Goal: Task Accomplishment & Management: Manage account settings

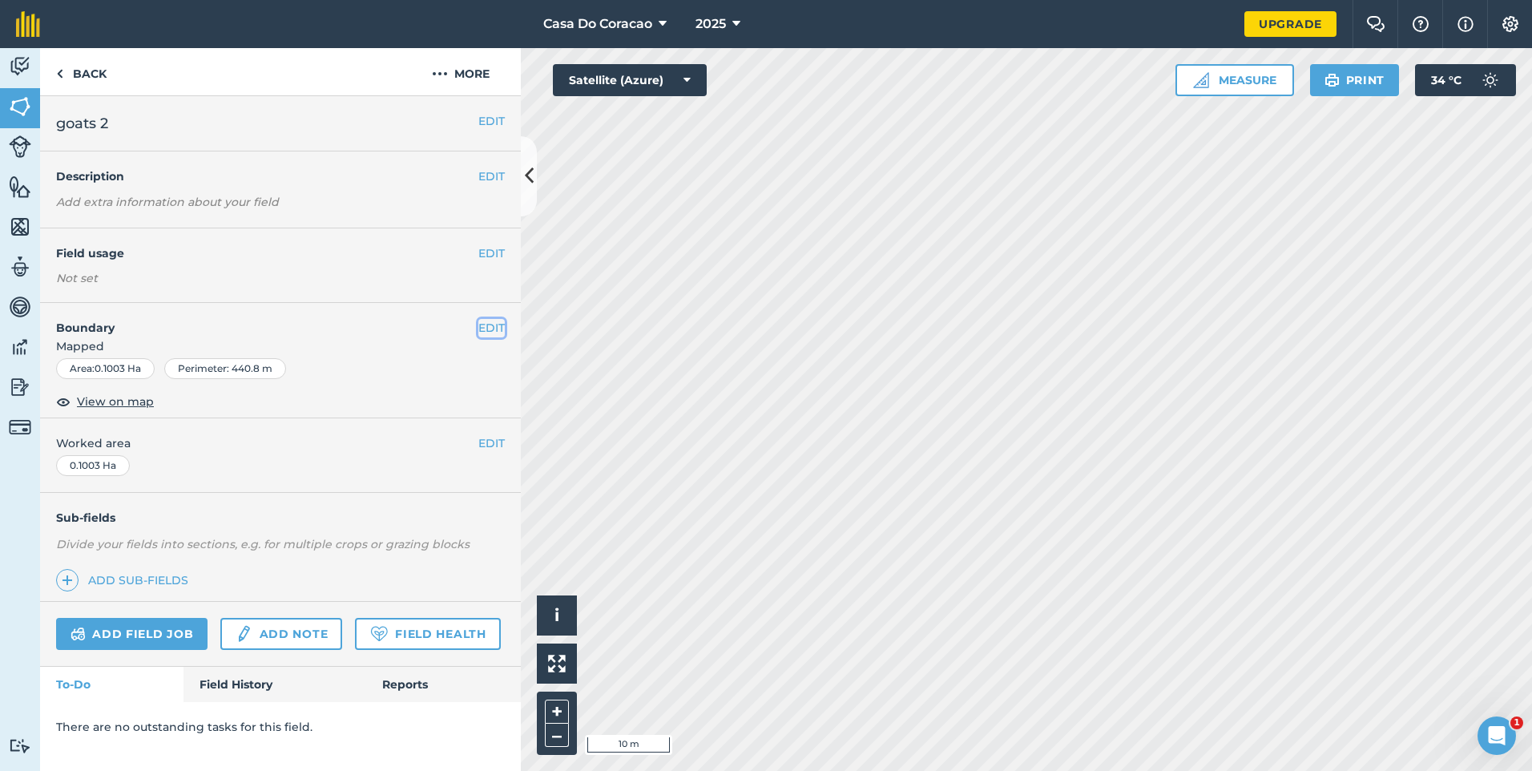
click at [485, 333] on button "EDIT" at bounding box center [491, 328] width 26 height 18
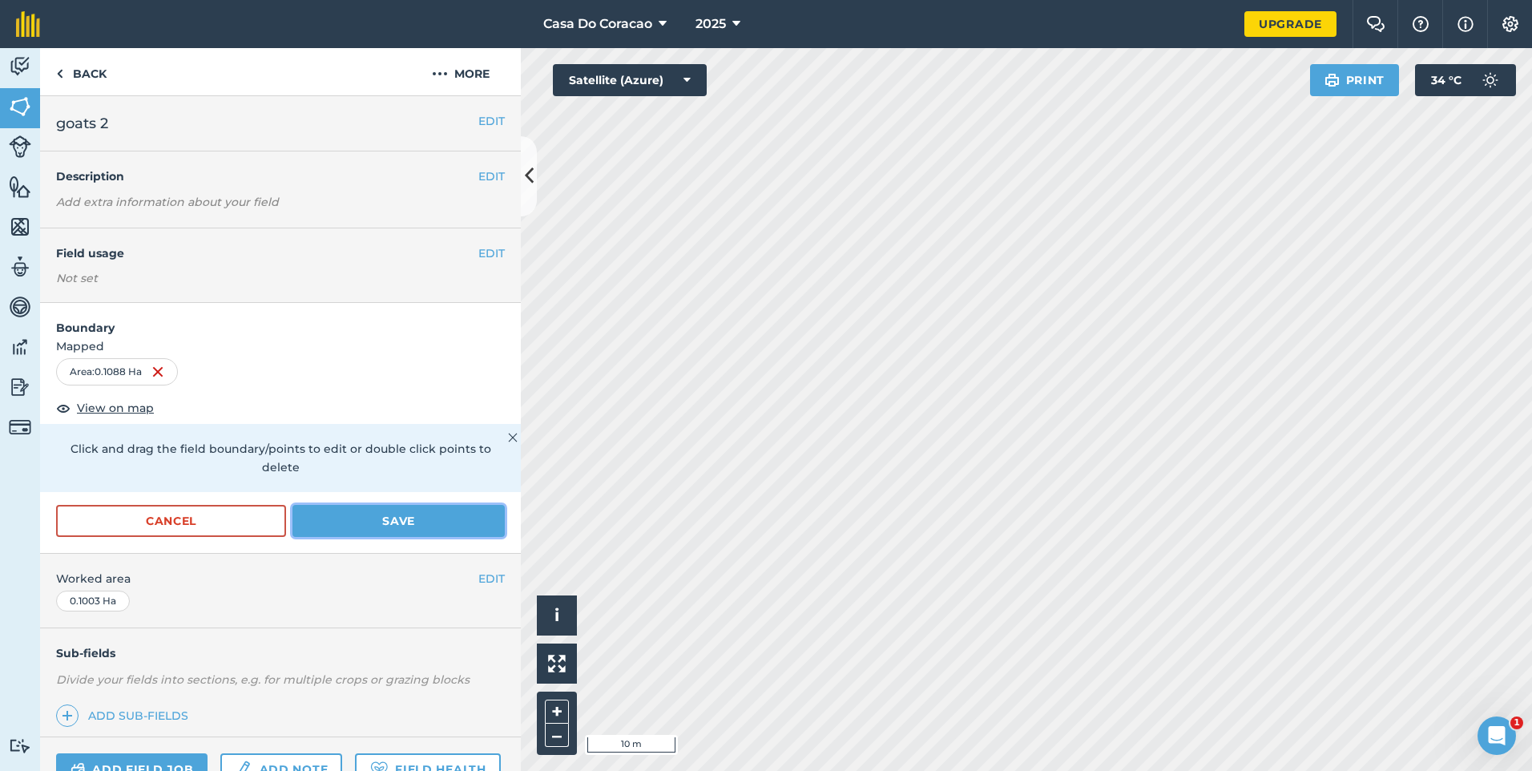
click at [394, 531] on button "Save" at bounding box center [399, 521] width 212 height 32
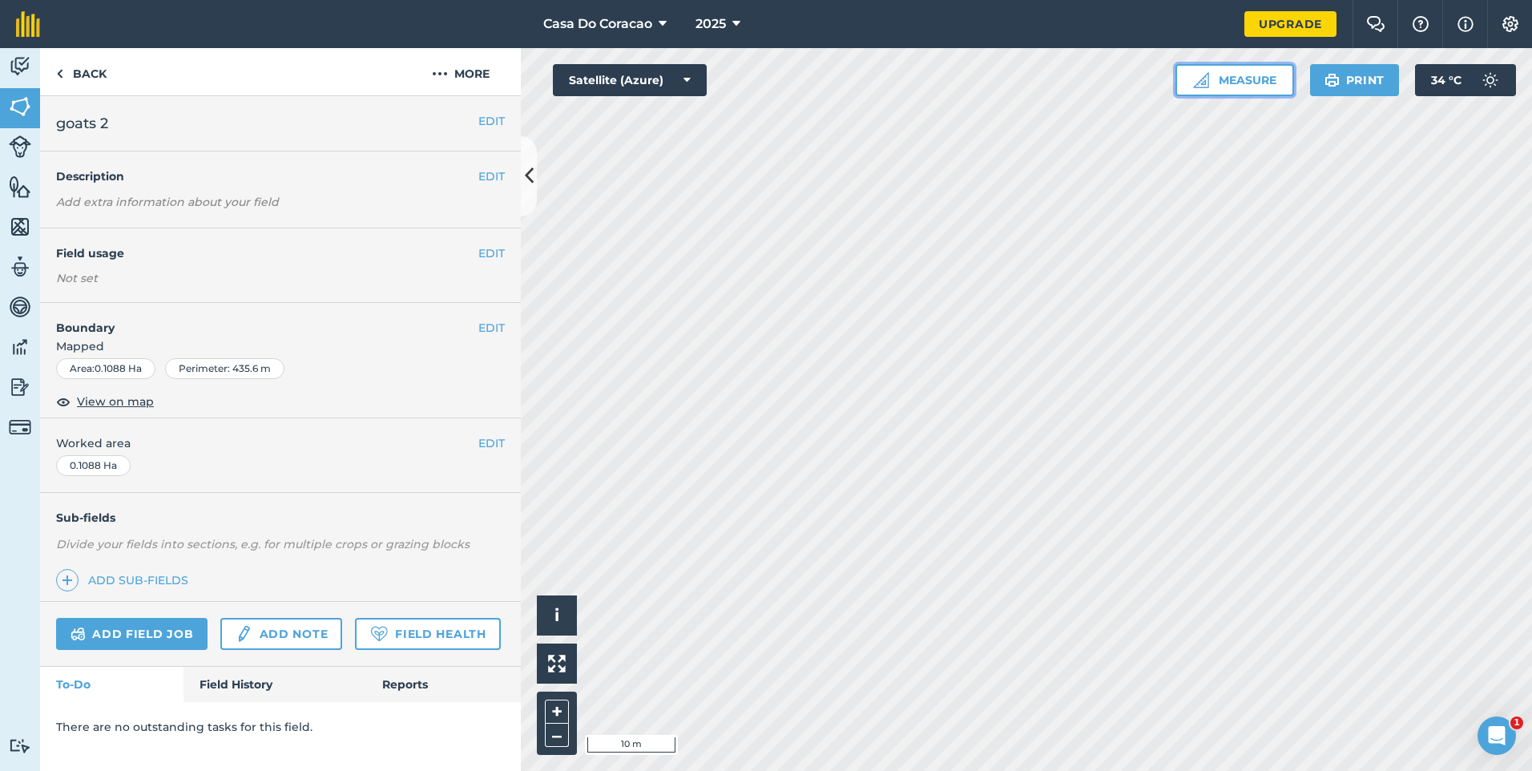
click at [1250, 75] on button "Measure" at bounding box center [1235, 80] width 119 height 32
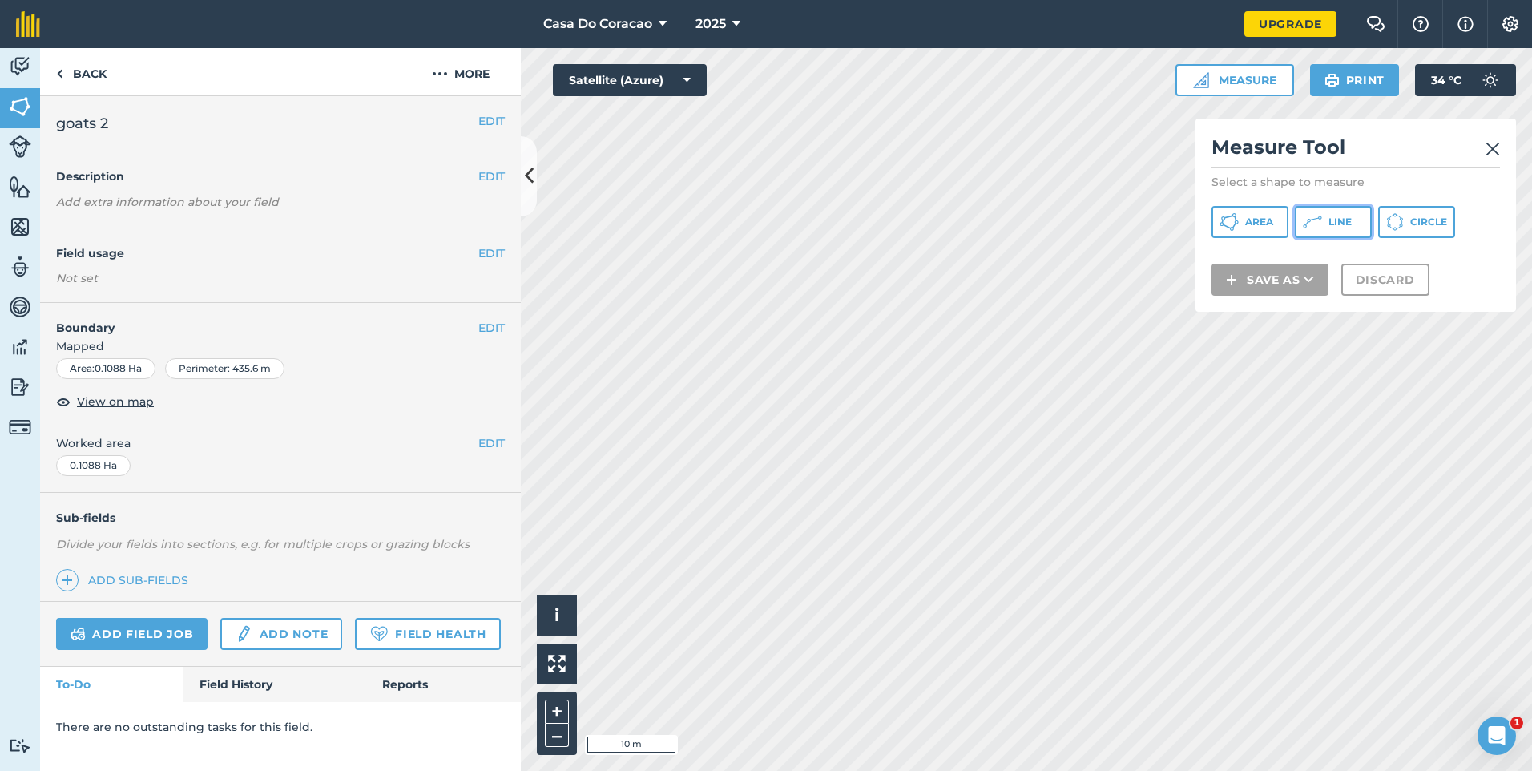
click at [1239, 222] on icon at bounding box center [1229, 221] width 19 height 19
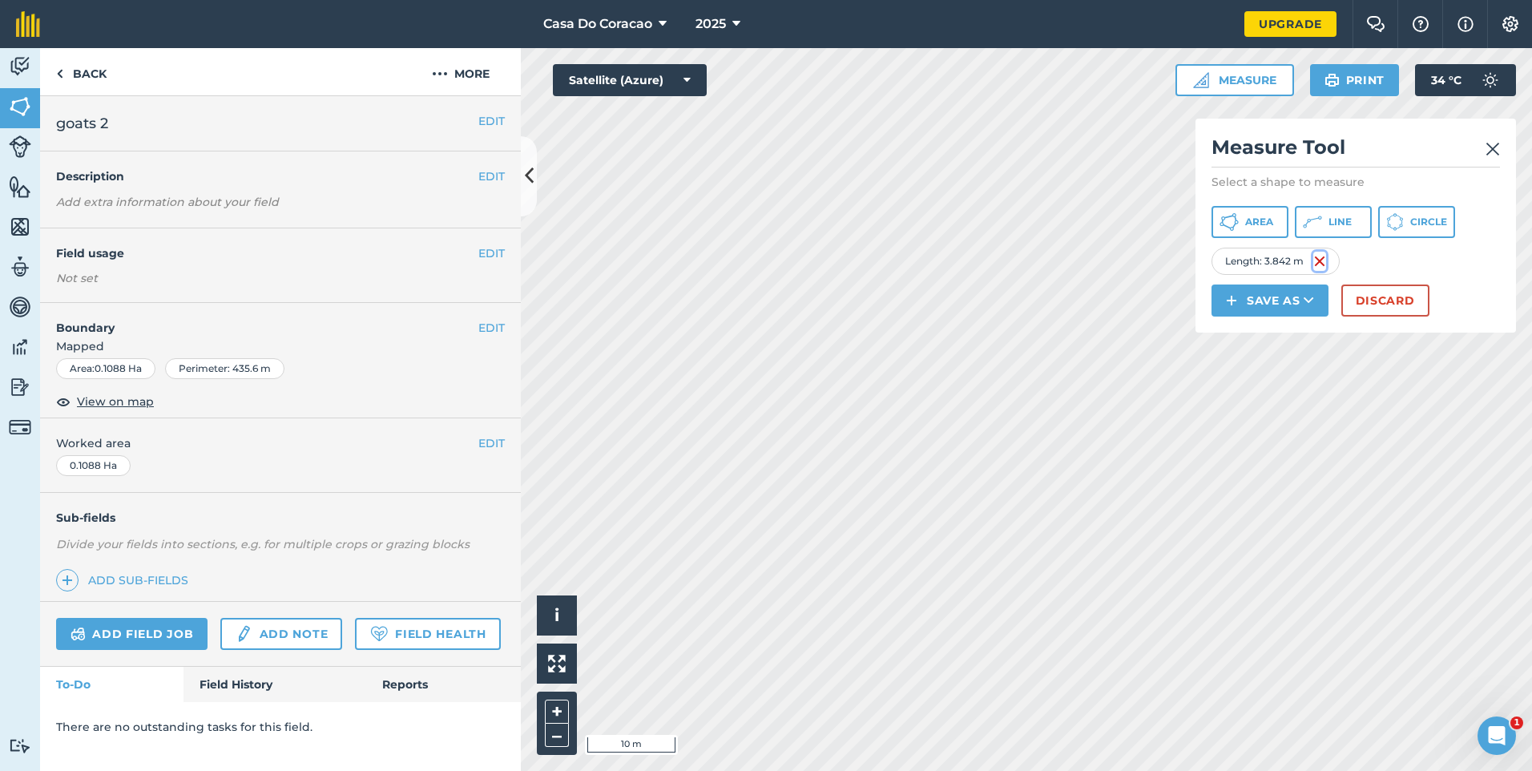
click at [1319, 271] on img at bounding box center [1320, 261] width 13 height 19
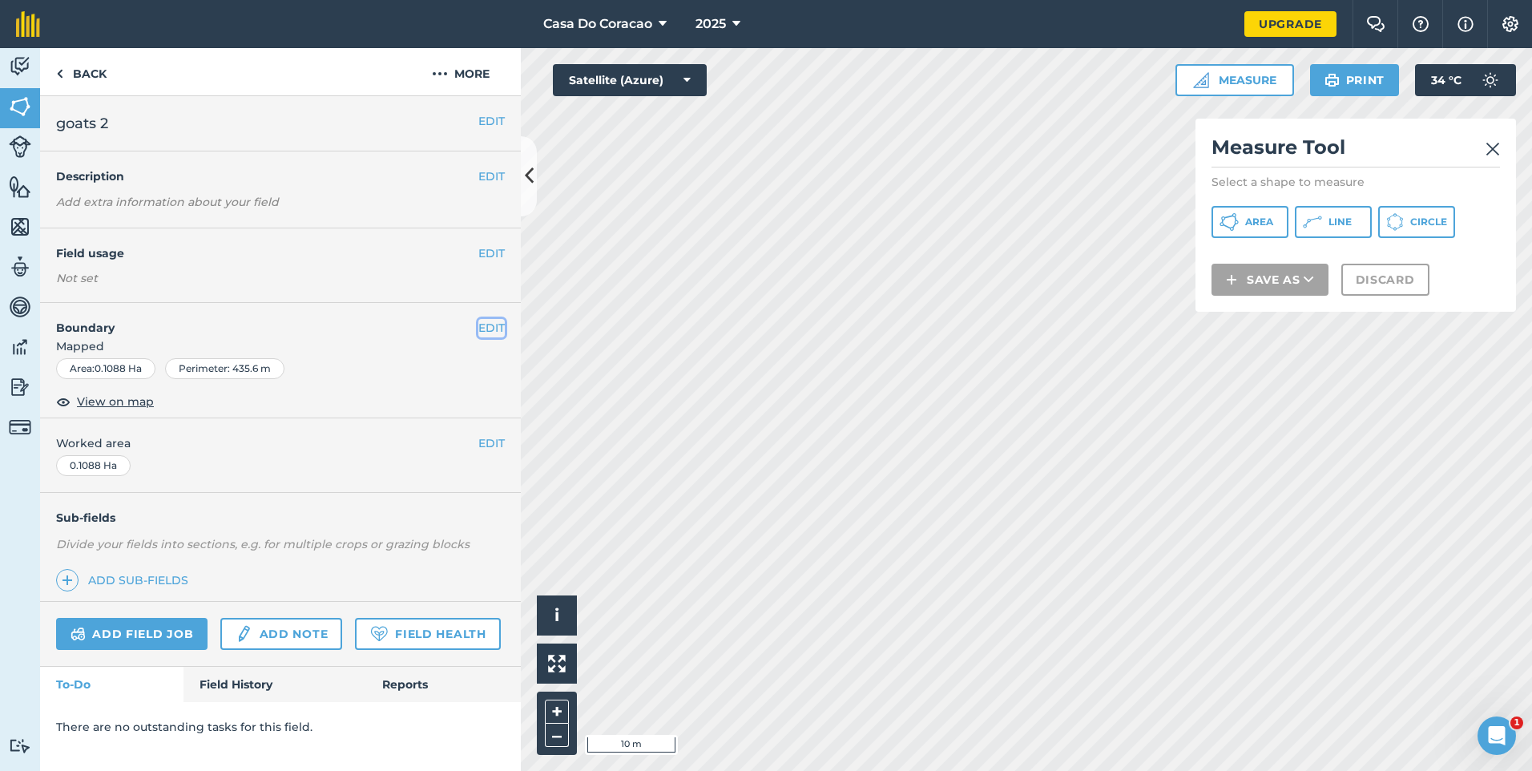
click at [499, 320] on button "EDIT" at bounding box center [491, 328] width 26 height 18
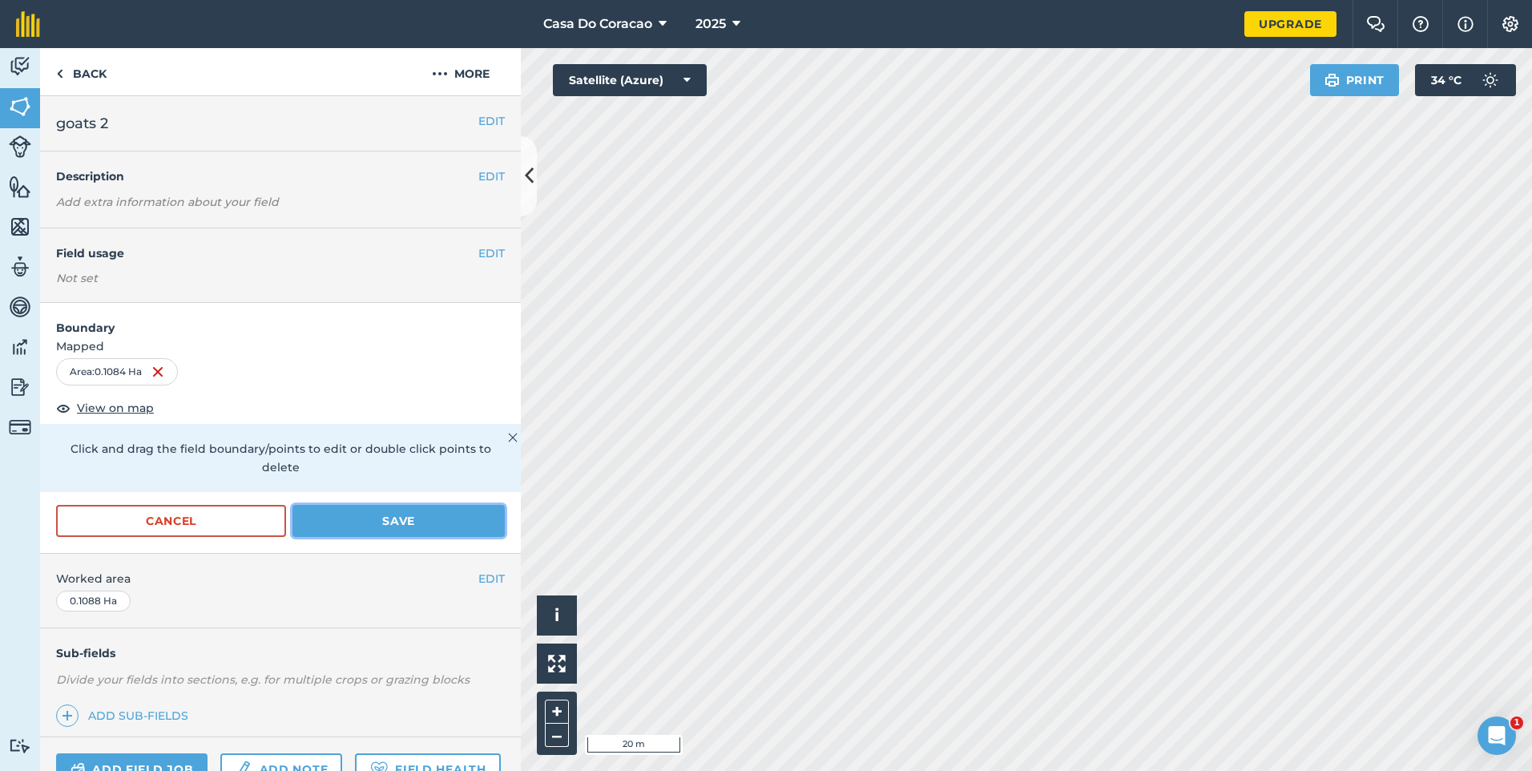
click at [373, 515] on button "Save" at bounding box center [399, 521] width 212 height 32
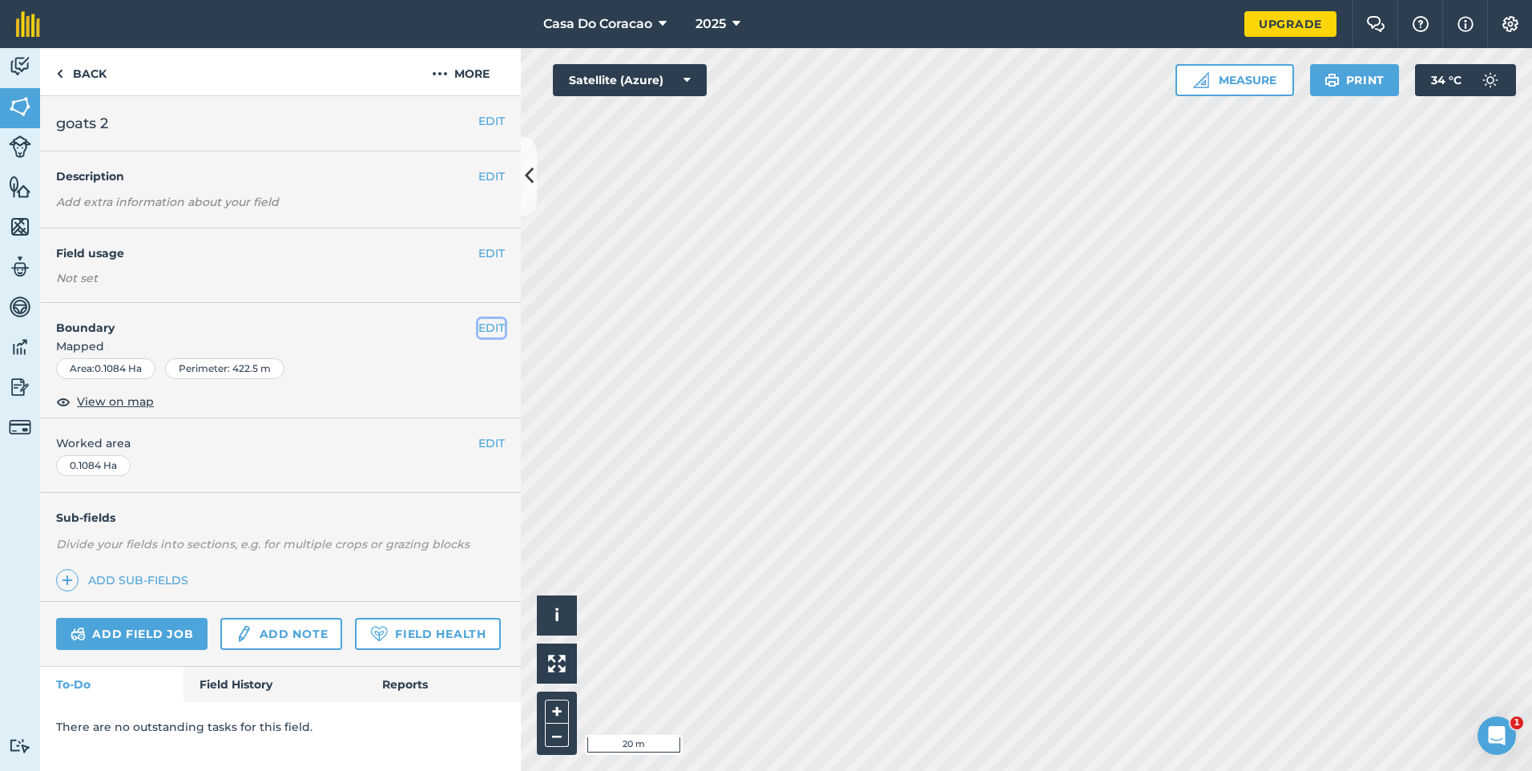
click at [488, 336] on button "EDIT" at bounding box center [491, 328] width 26 height 18
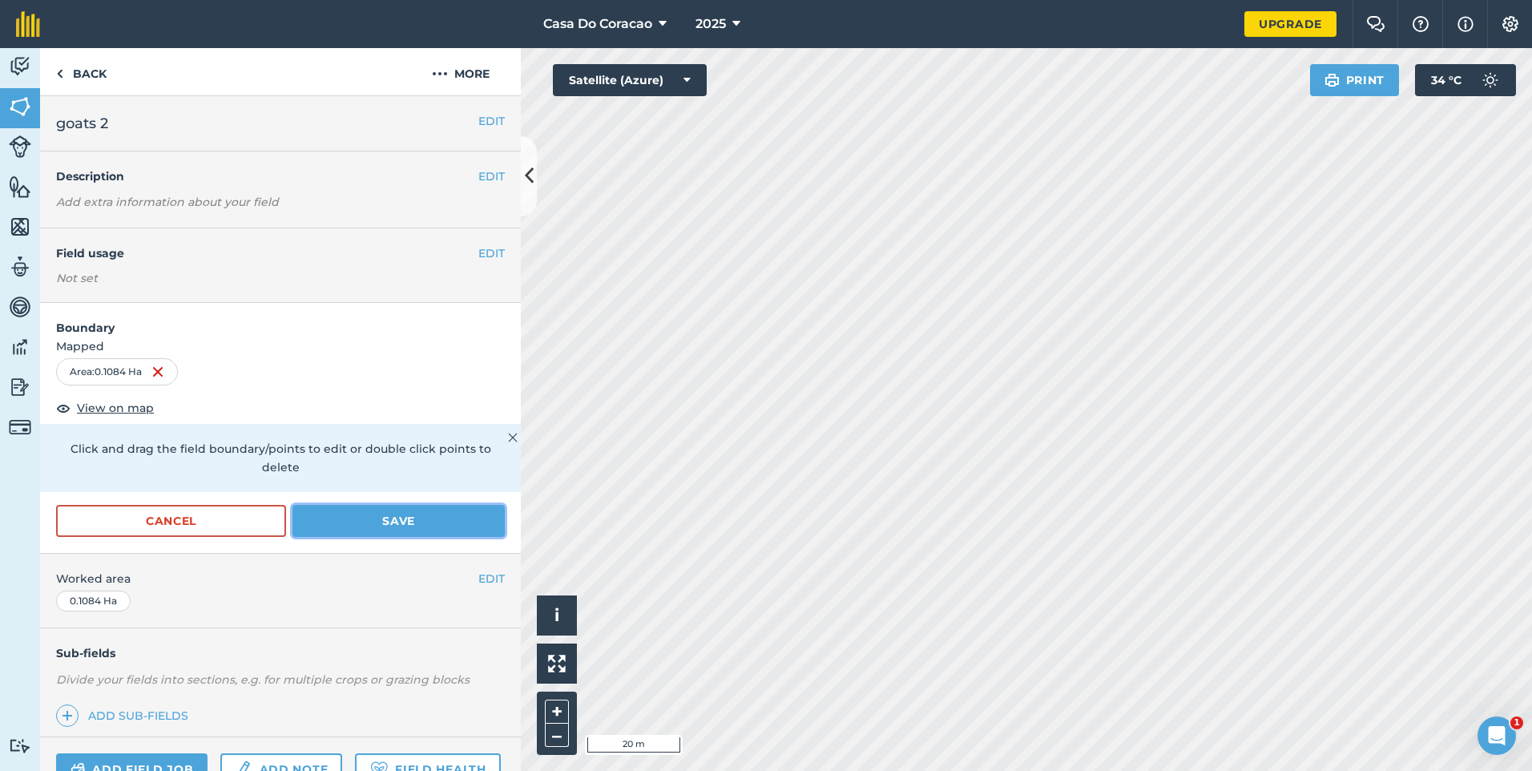
click at [418, 531] on button "Save" at bounding box center [399, 521] width 212 height 32
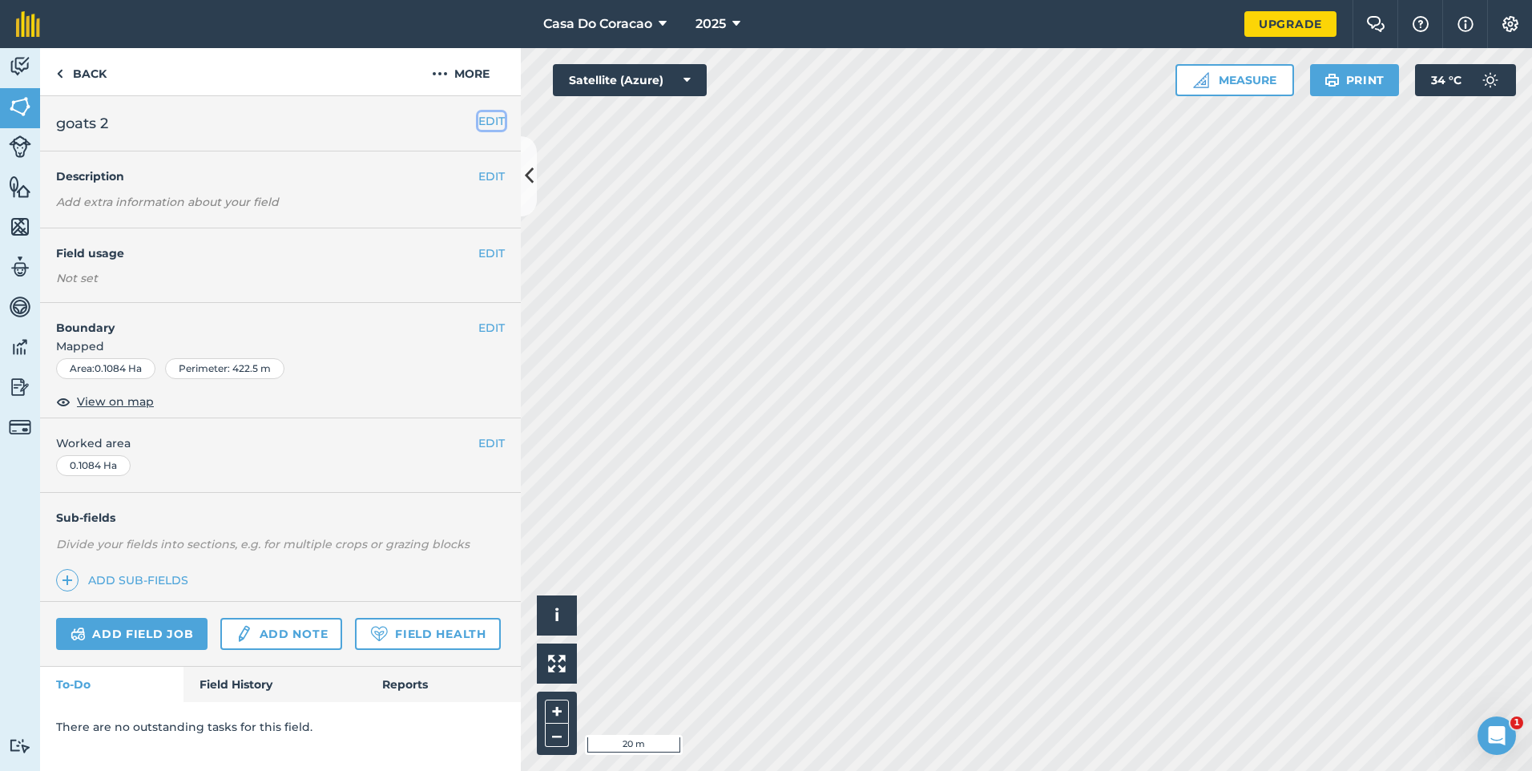
click at [486, 120] on button "EDIT" at bounding box center [491, 121] width 26 height 18
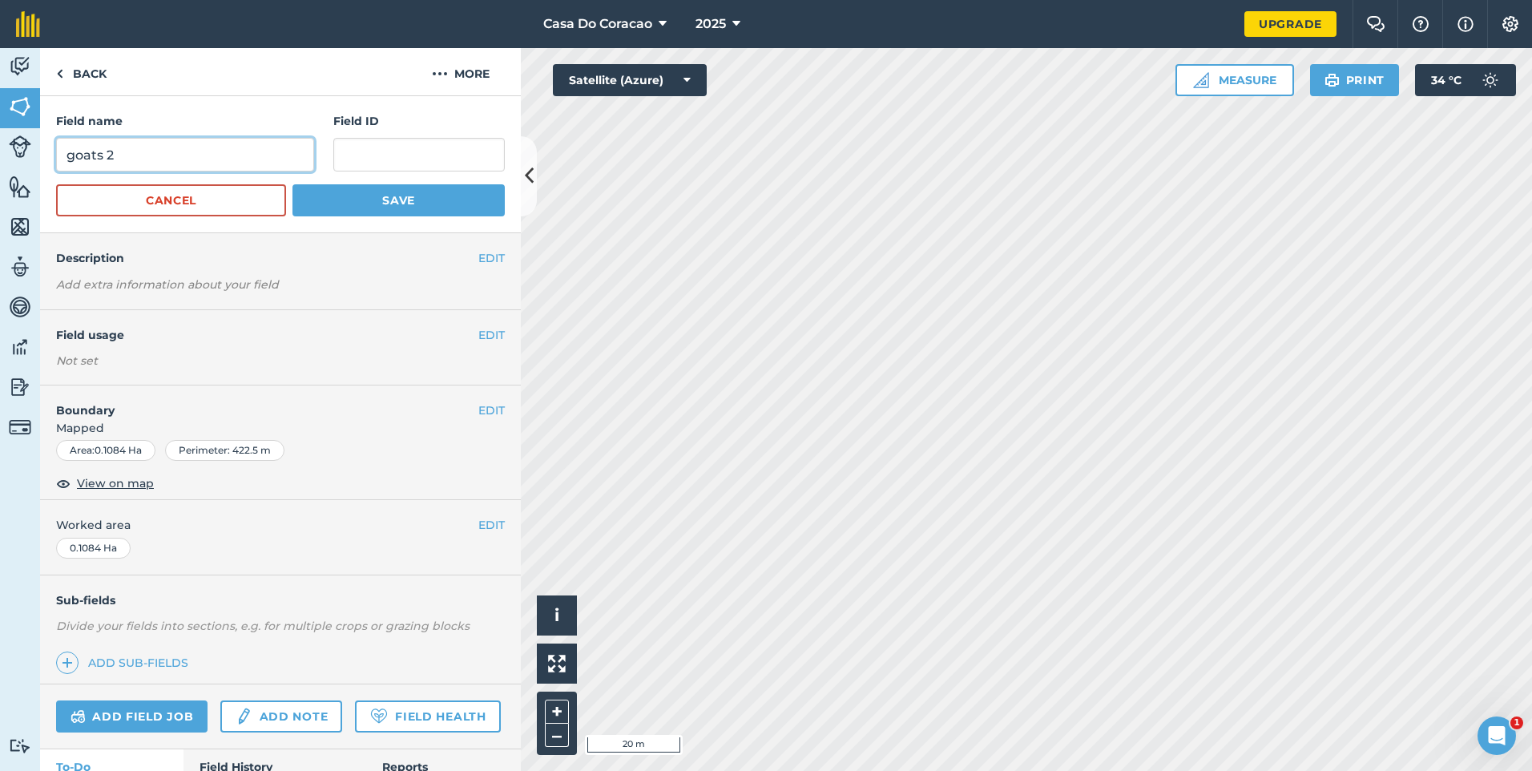
click at [221, 167] on input "goats 2" at bounding box center [185, 155] width 258 height 34
click at [221, 168] on input "goats 2" at bounding box center [185, 155] width 258 height 34
type input "track system"
click at [320, 199] on button "Save" at bounding box center [399, 200] width 212 height 32
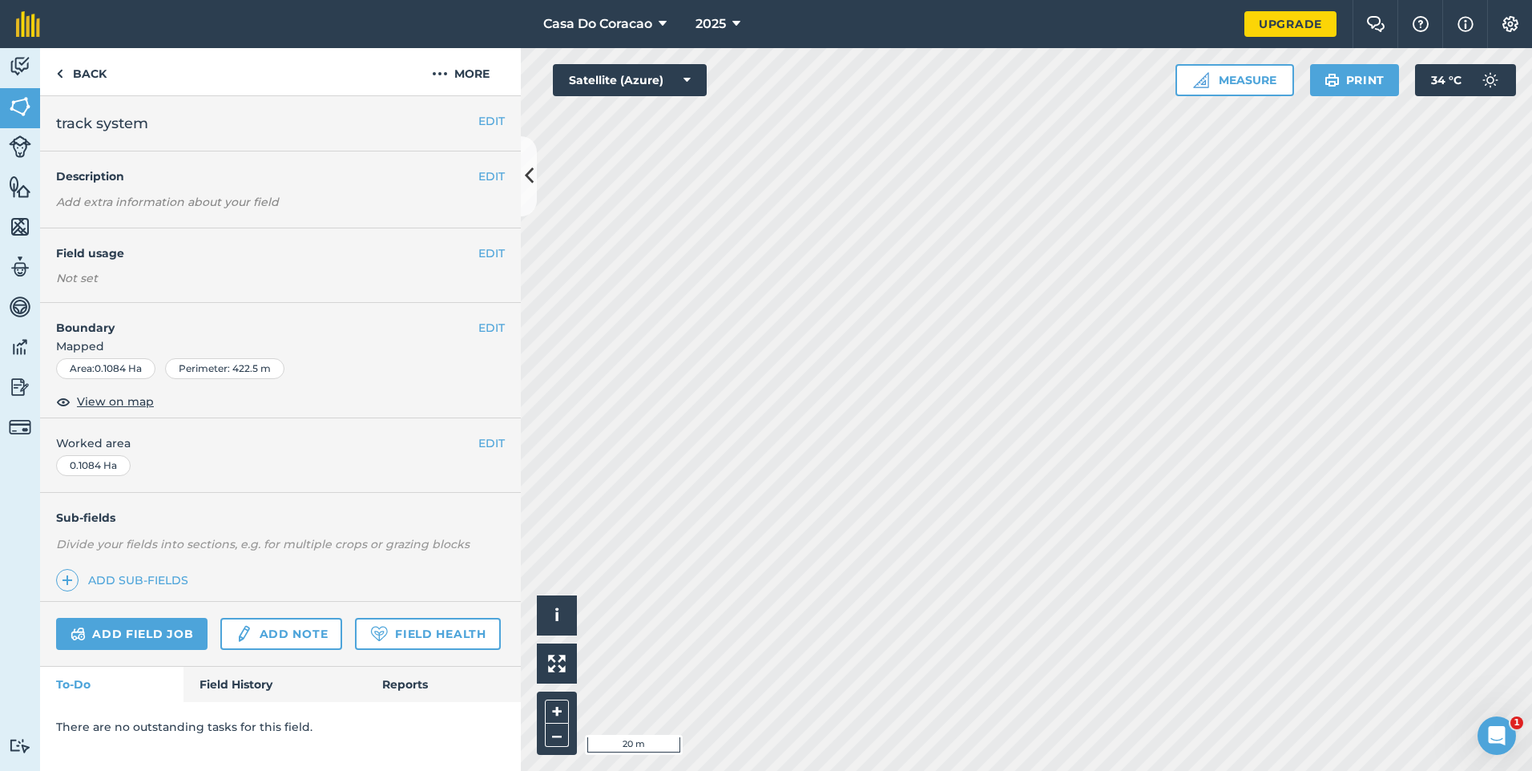
click at [493, 263] on div "EDIT Field usage Not set" at bounding box center [280, 265] width 481 height 75
click at [486, 250] on button "EDIT" at bounding box center [491, 253] width 26 height 18
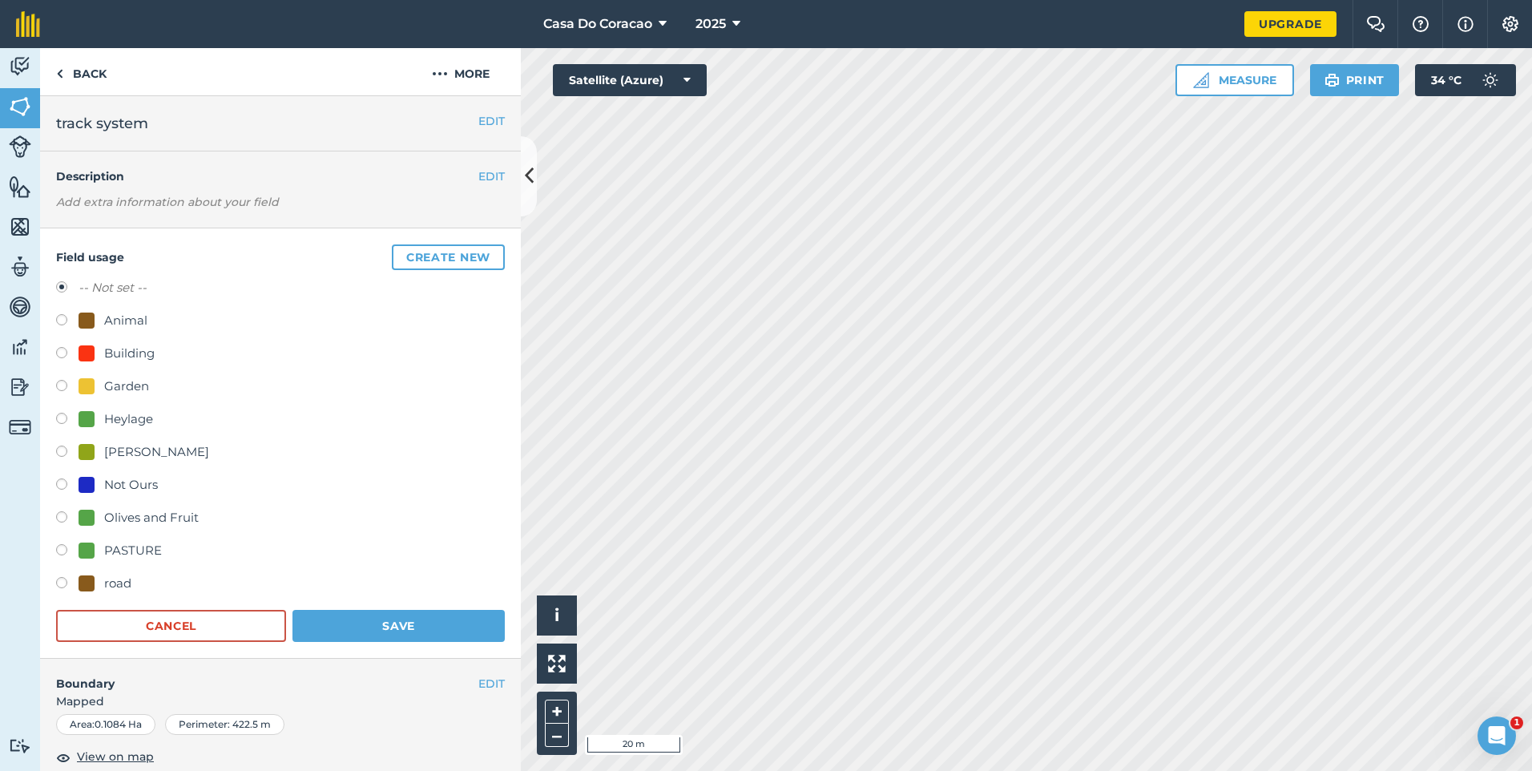
click at [77, 483] on label at bounding box center [67, 486] width 22 height 16
radio input "true"
radio input "false"
click at [357, 615] on button "Save" at bounding box center [399, 626] width 212 height 32
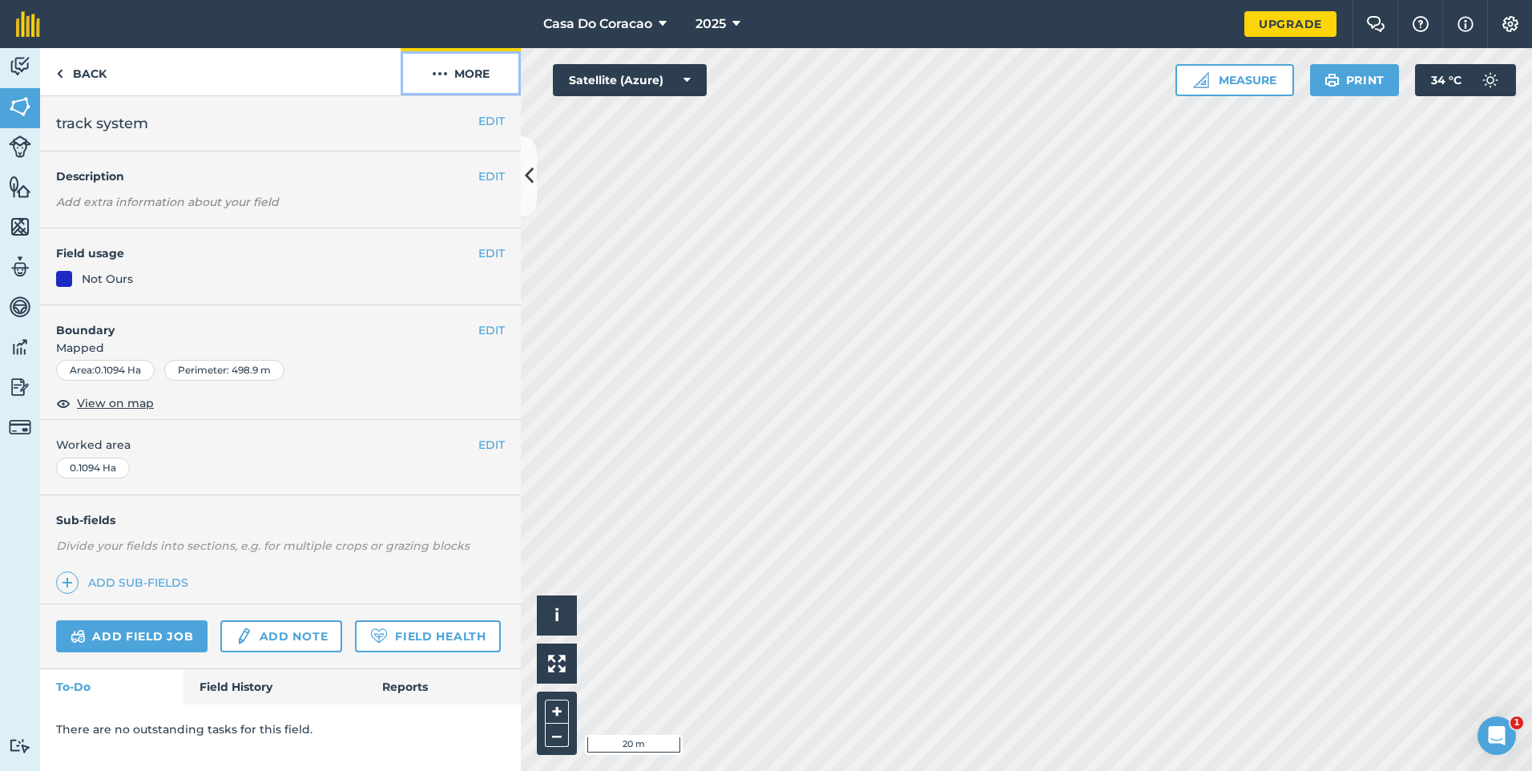
click at [457, 71] on button "More" at bounding box center [461, 71] width 120 height 47
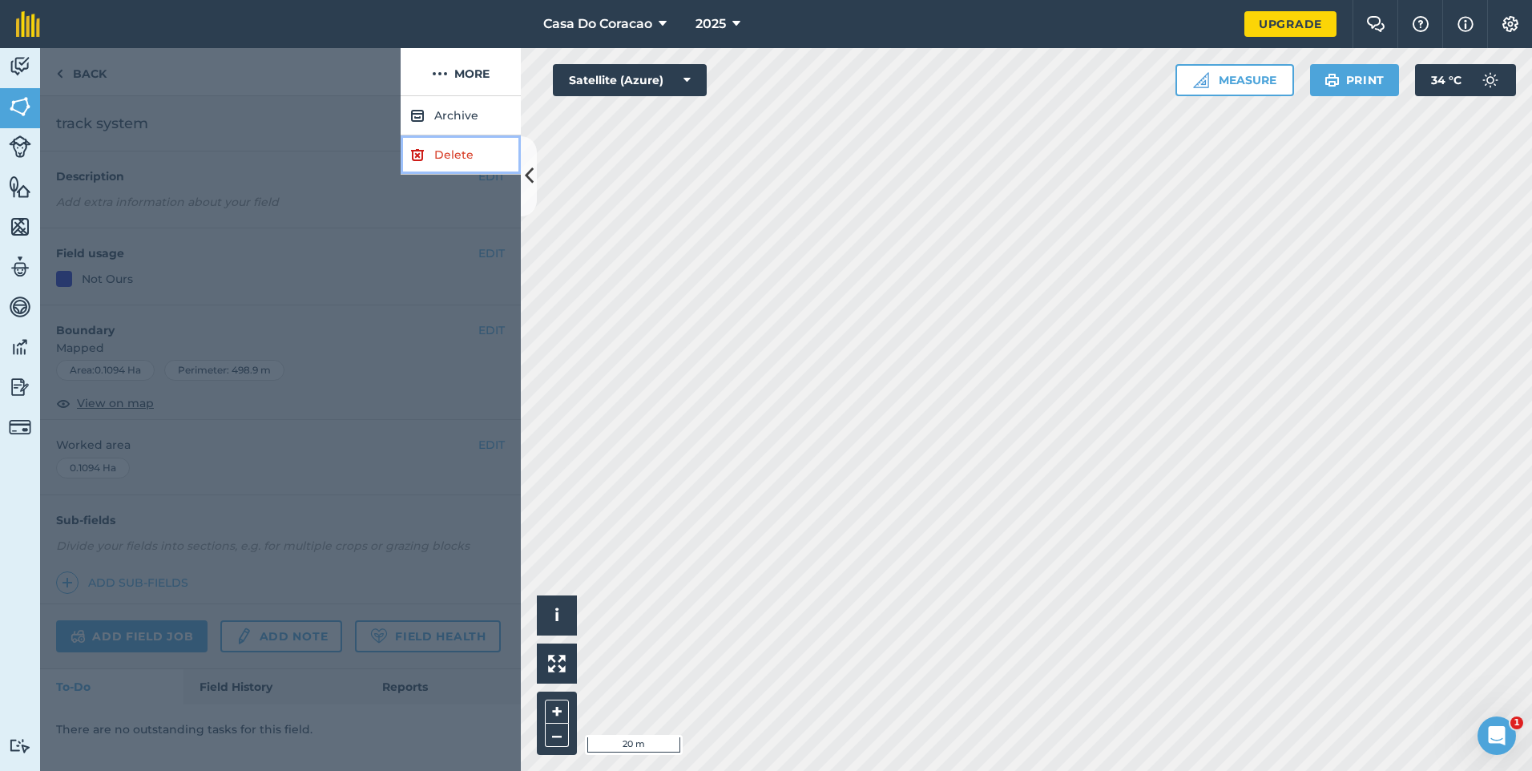
click at [447, 167] on link "Delete" at bounding box center [461, 154] width 120 height 39
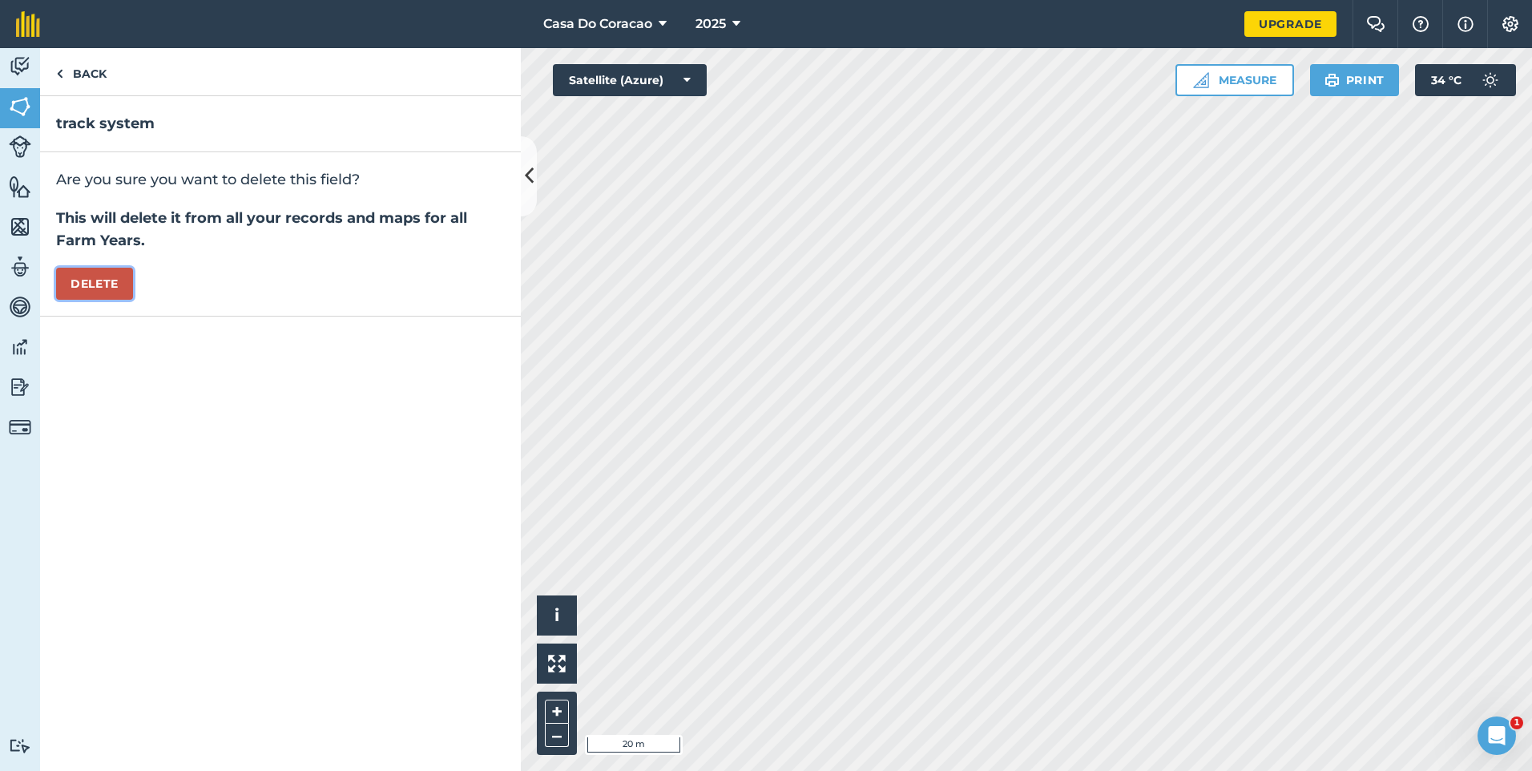
click at [97, 284] on button "Delete" at bounding box center [94, 284] width 77 height 32
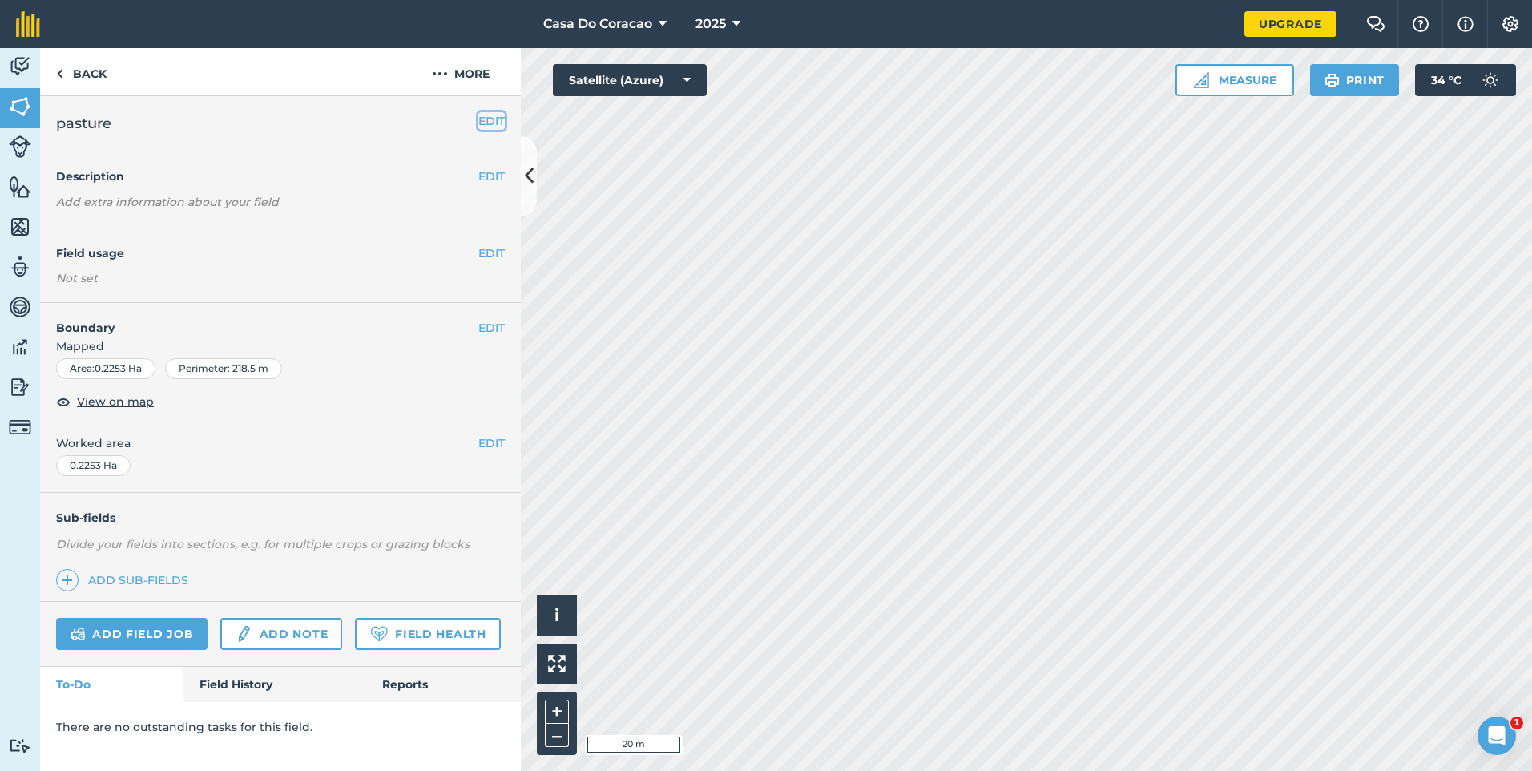
click at [491, 126] on button "EDIT" at bounding box center [491, 121] width 26 height 18
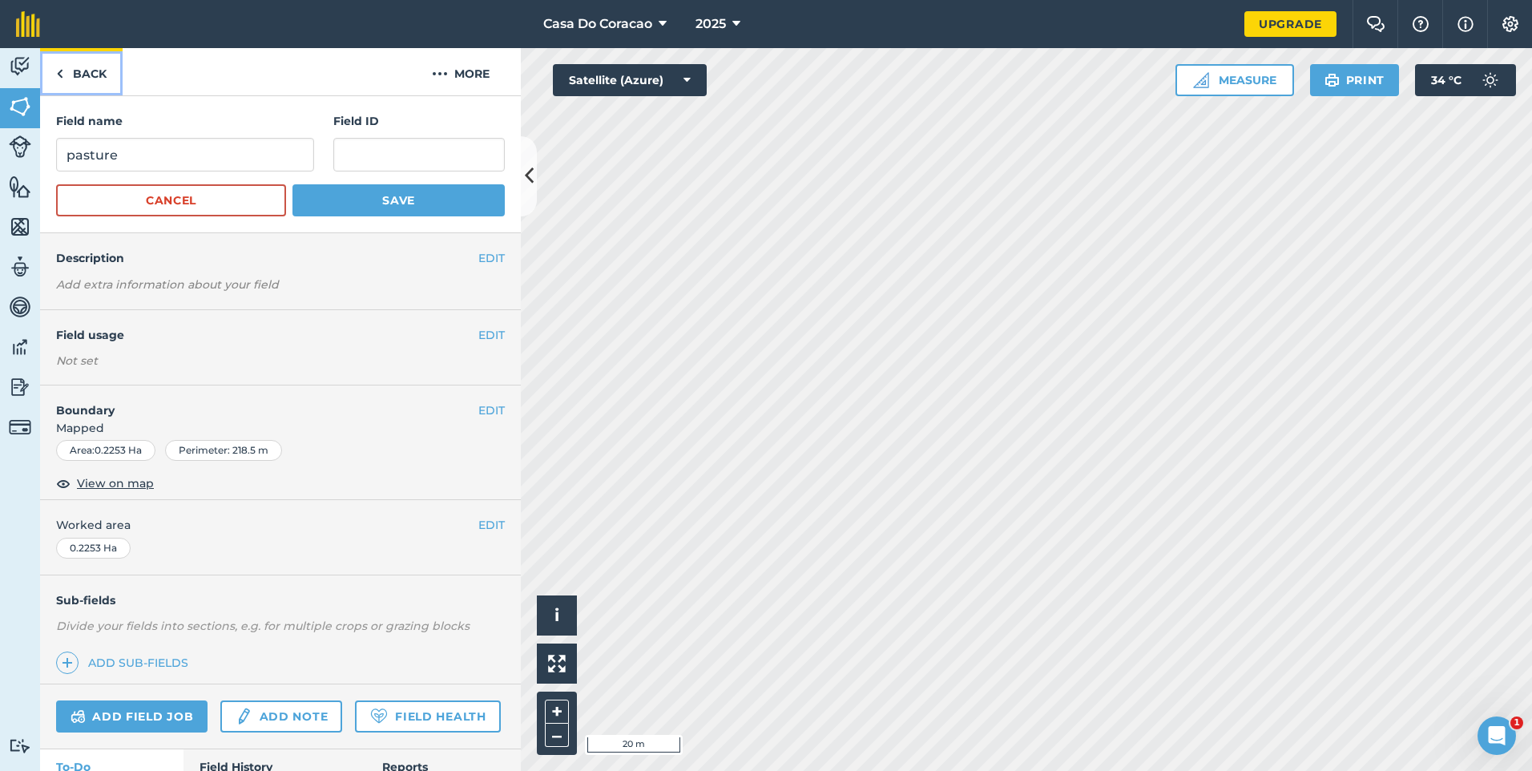
click at [71, 70] on link "Back" at bounding box center [81, 71] width 83 height 47
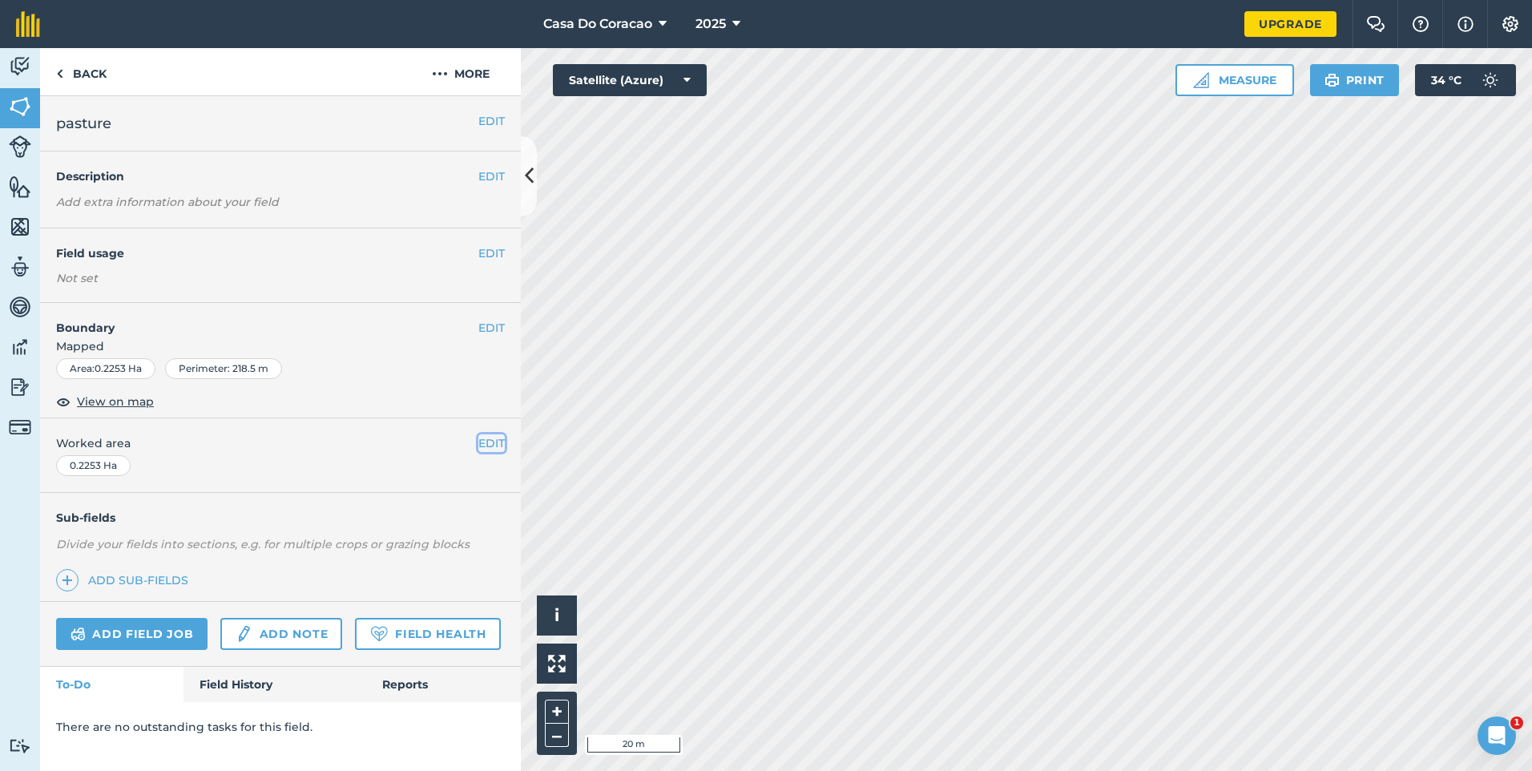
click at [499, 444] on button "EDIT" at bounding box center [491, 443] width 26 height 18
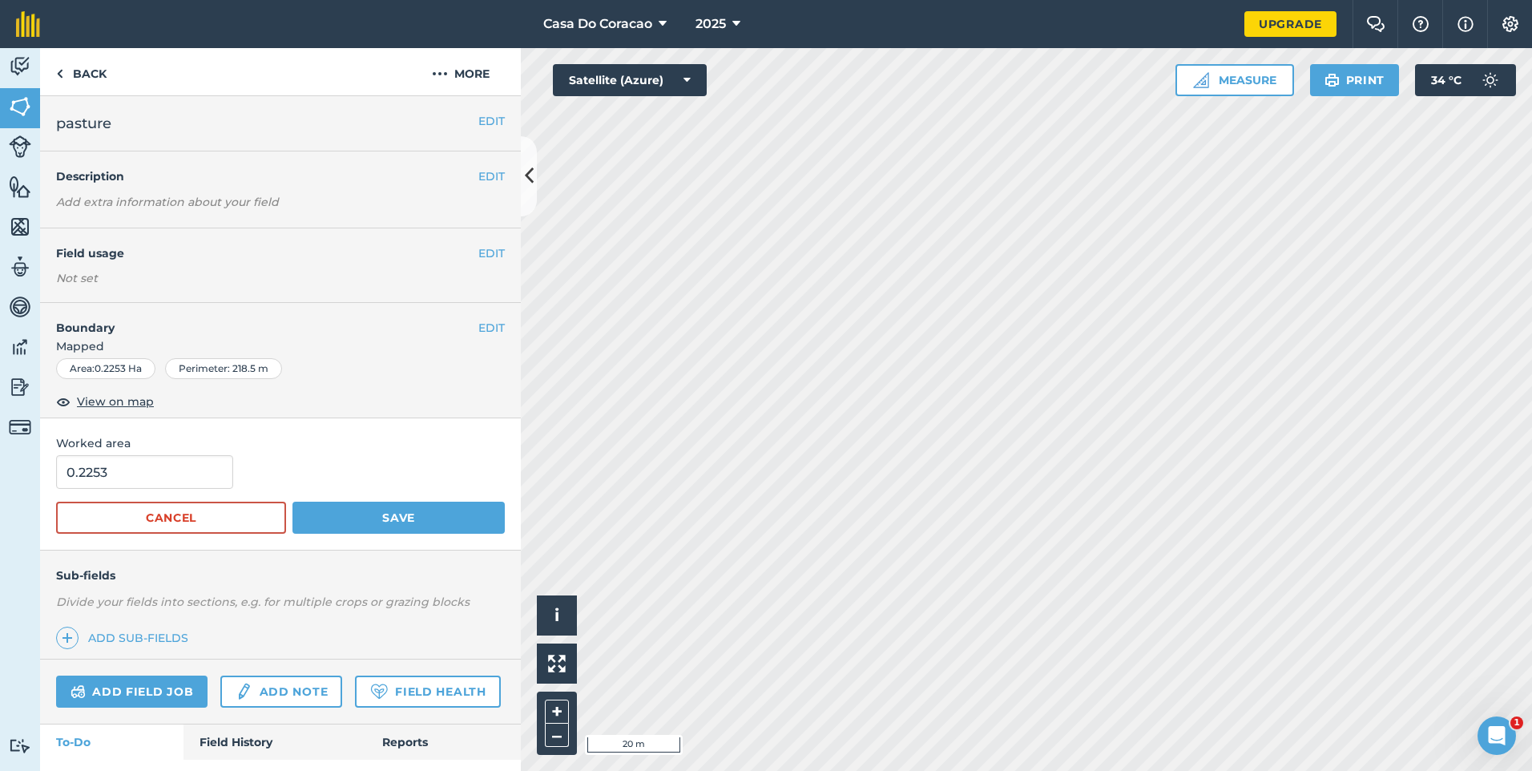
click at [493, 336] on div "EDIT Boundary Mapped Area : 0.2253 Ha Perimeter : 218.5 m View on map" at bounding box center [280, 360] width 481 height 115
click at [478, 322] on button "EDIT" at bounding box center [491, 328] width 26 height 18
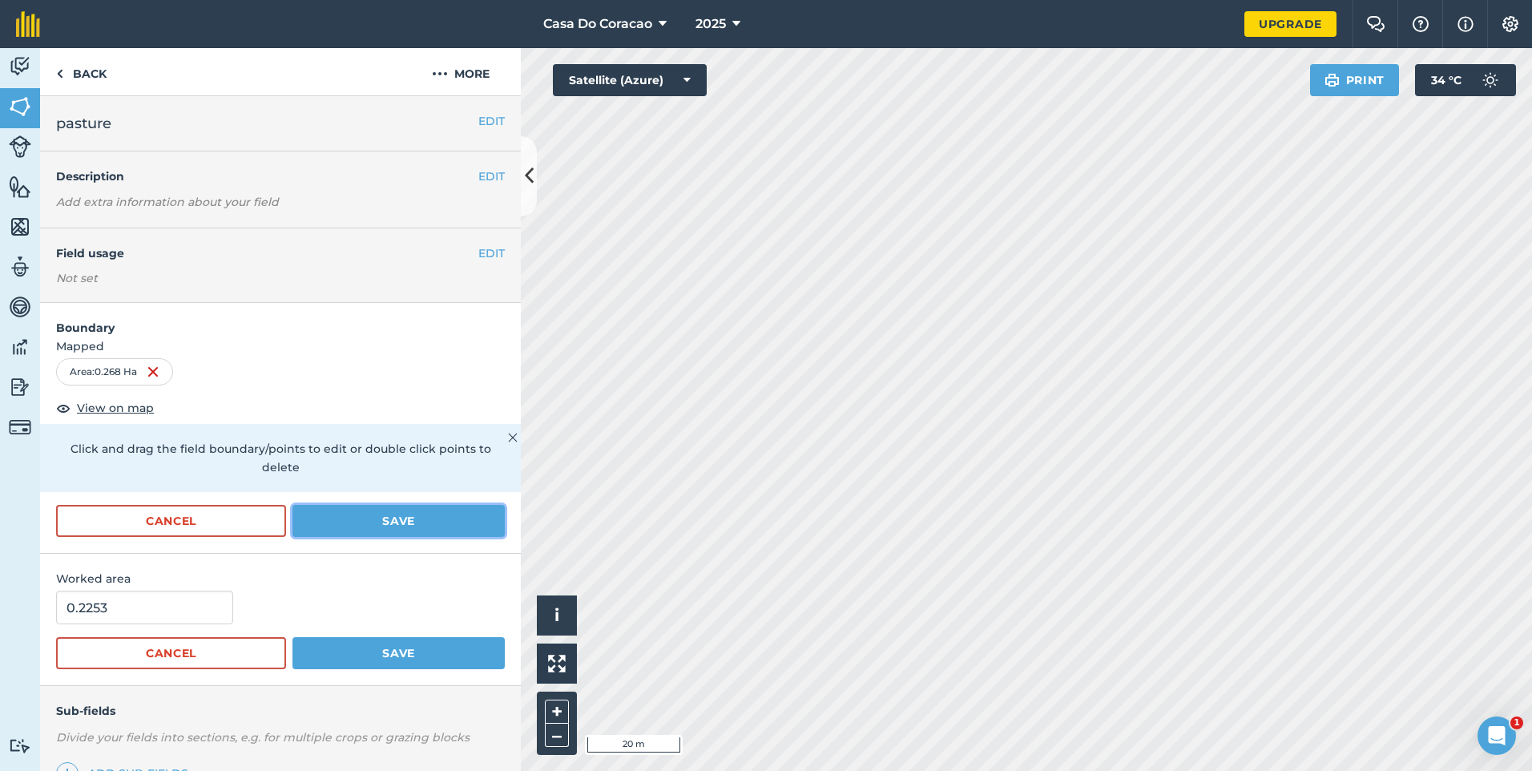
click at [353, 532] on button "Save" at bounding box center [399, 521] width 212 height 32
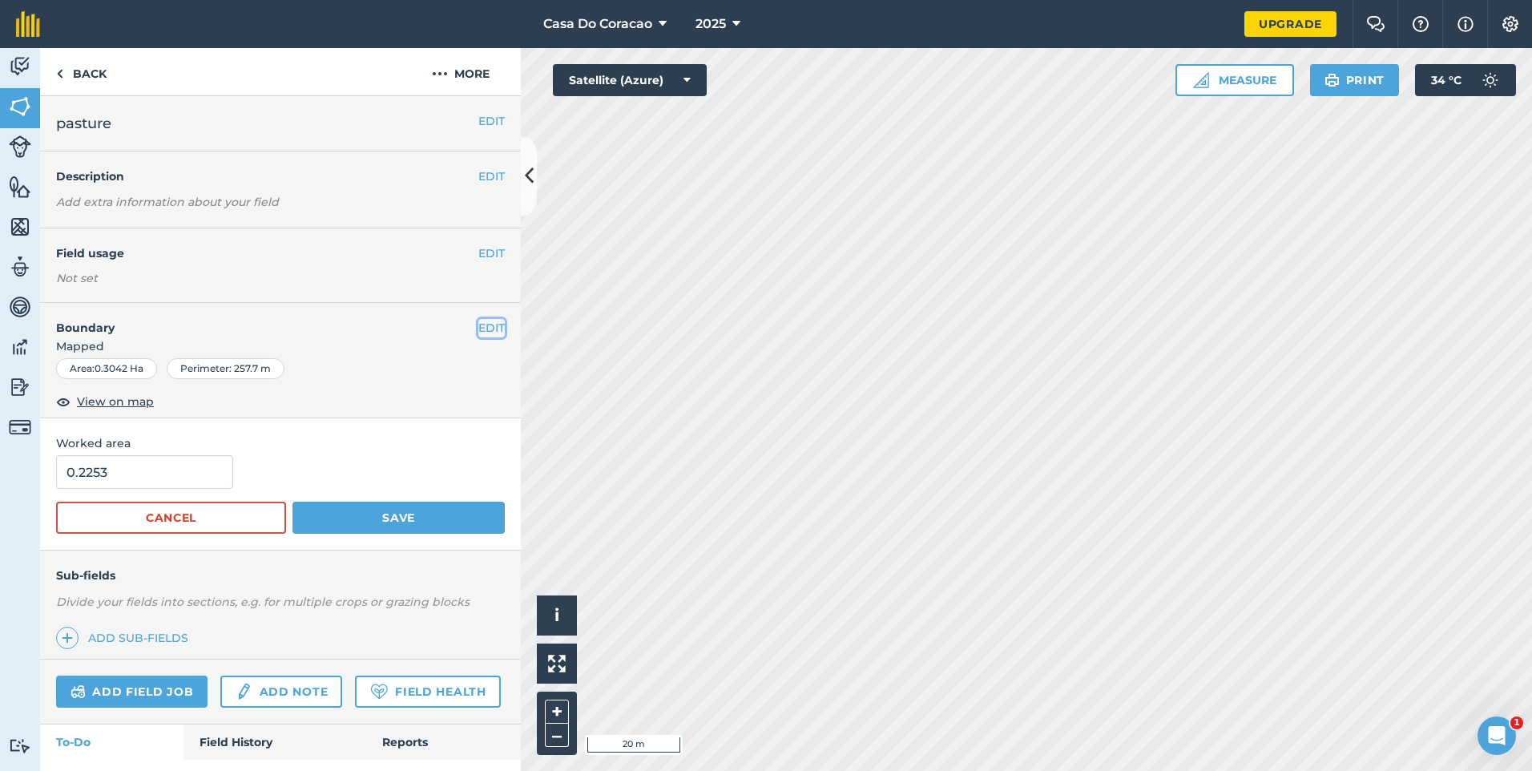
click at [478, 326] on button "EDIT" at bounding box center [491, 328] width 26 height 18
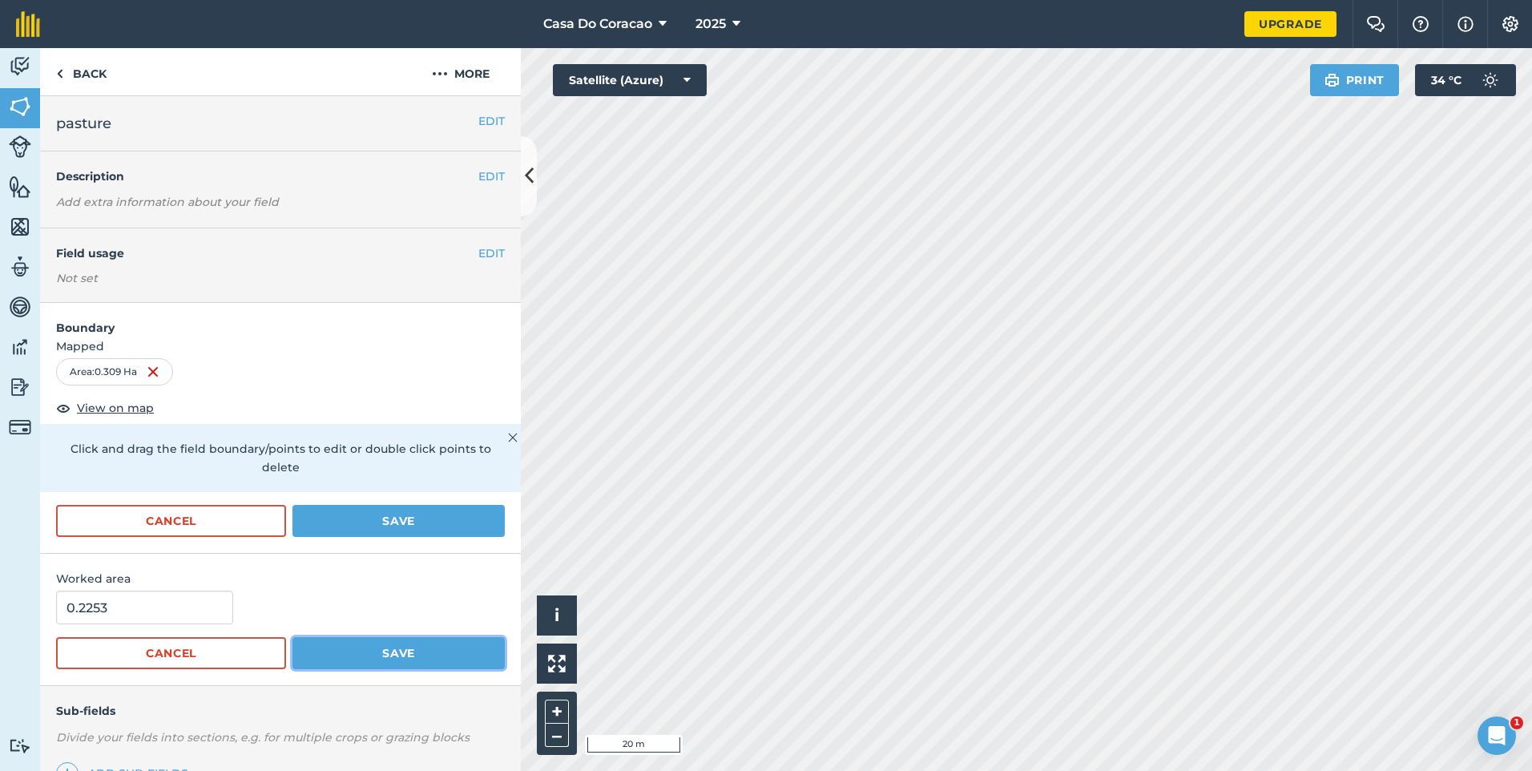
click at [377, 642] on button "Save" at bounding box center [399, 653] width 212 height 32
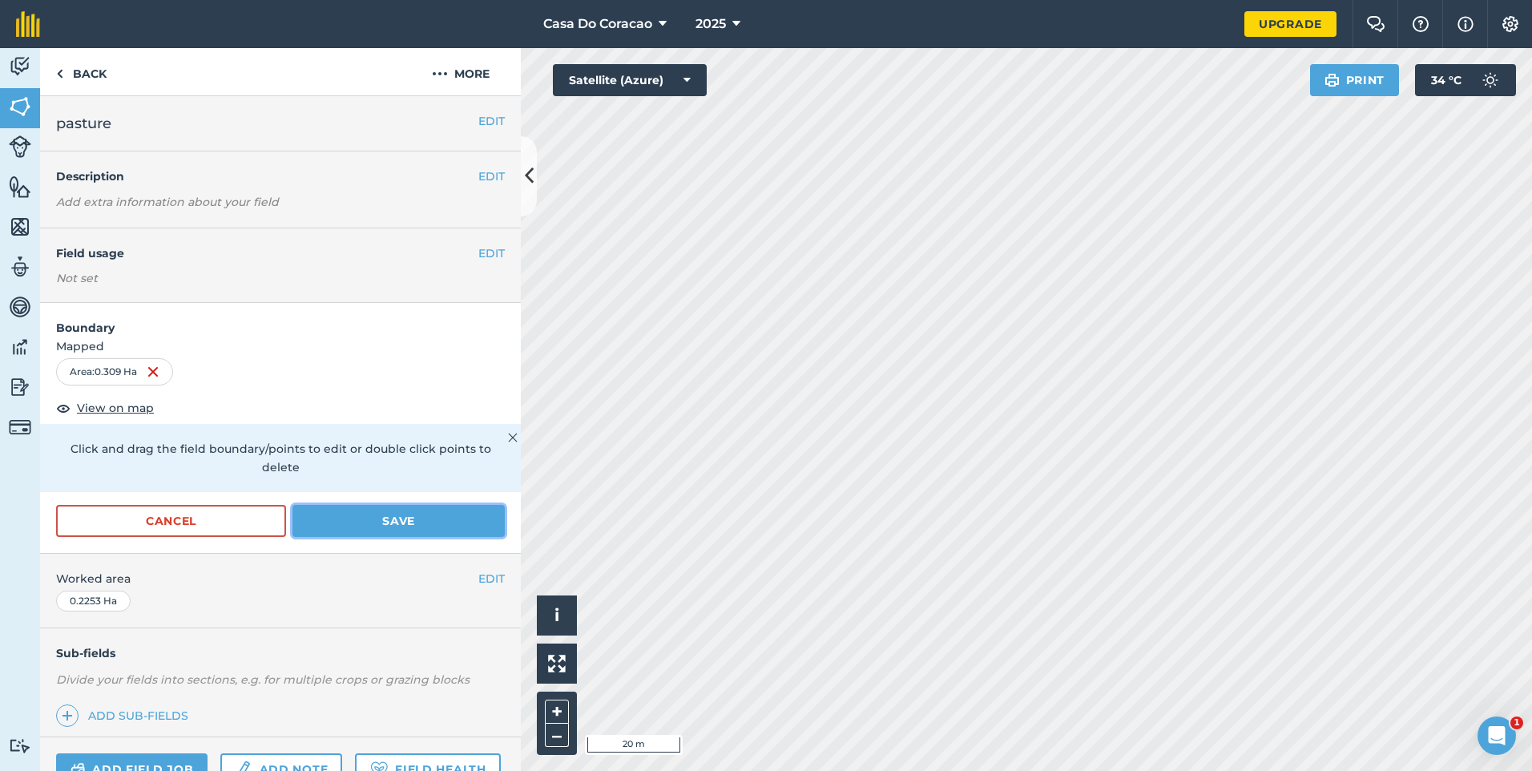
click at [402, 534] on button "Save" at bounding box center [399, 521] width 212 height 32
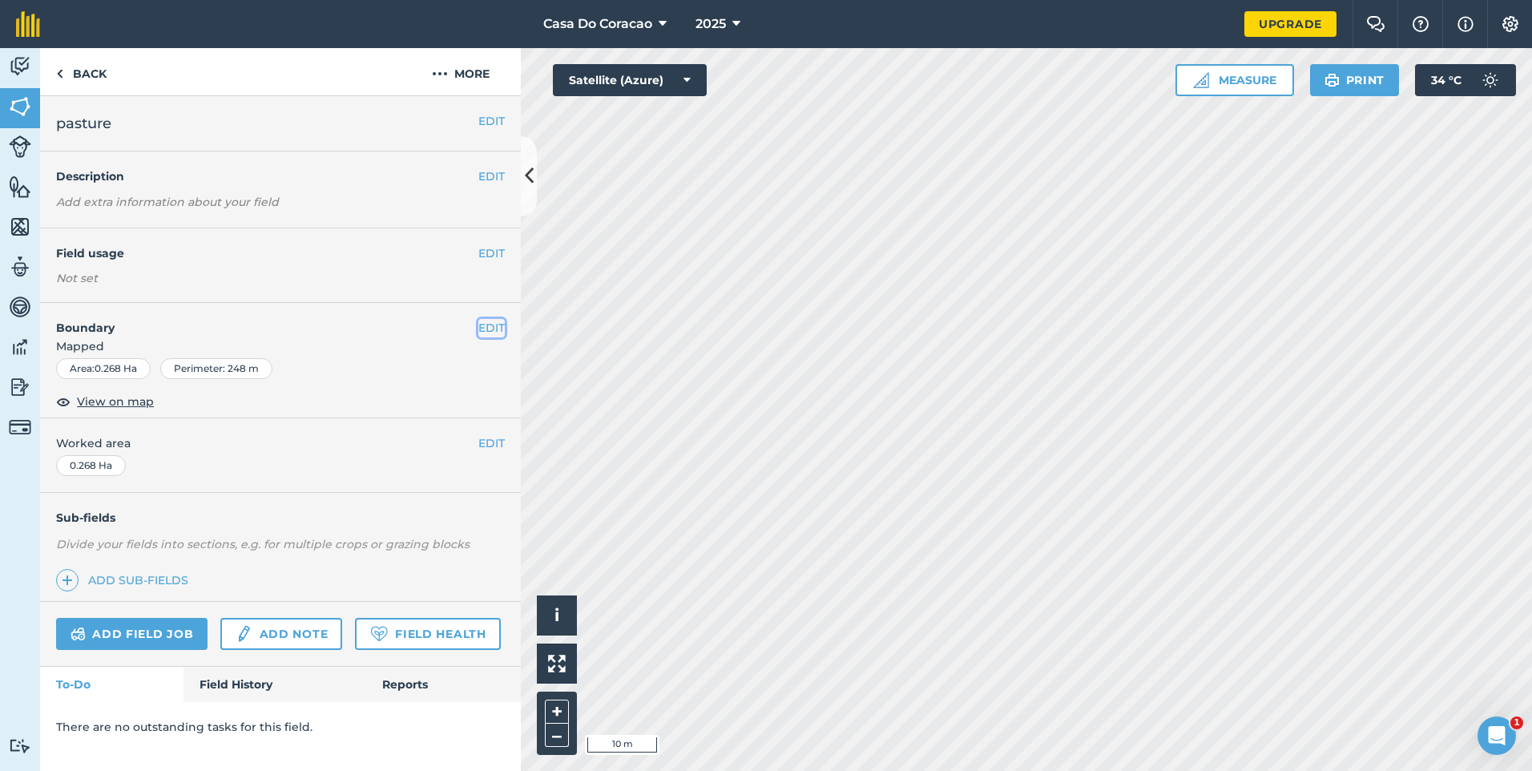
click at [483, 321] on button "EDIT" at bounding box center [491, 328] width 26 height 18
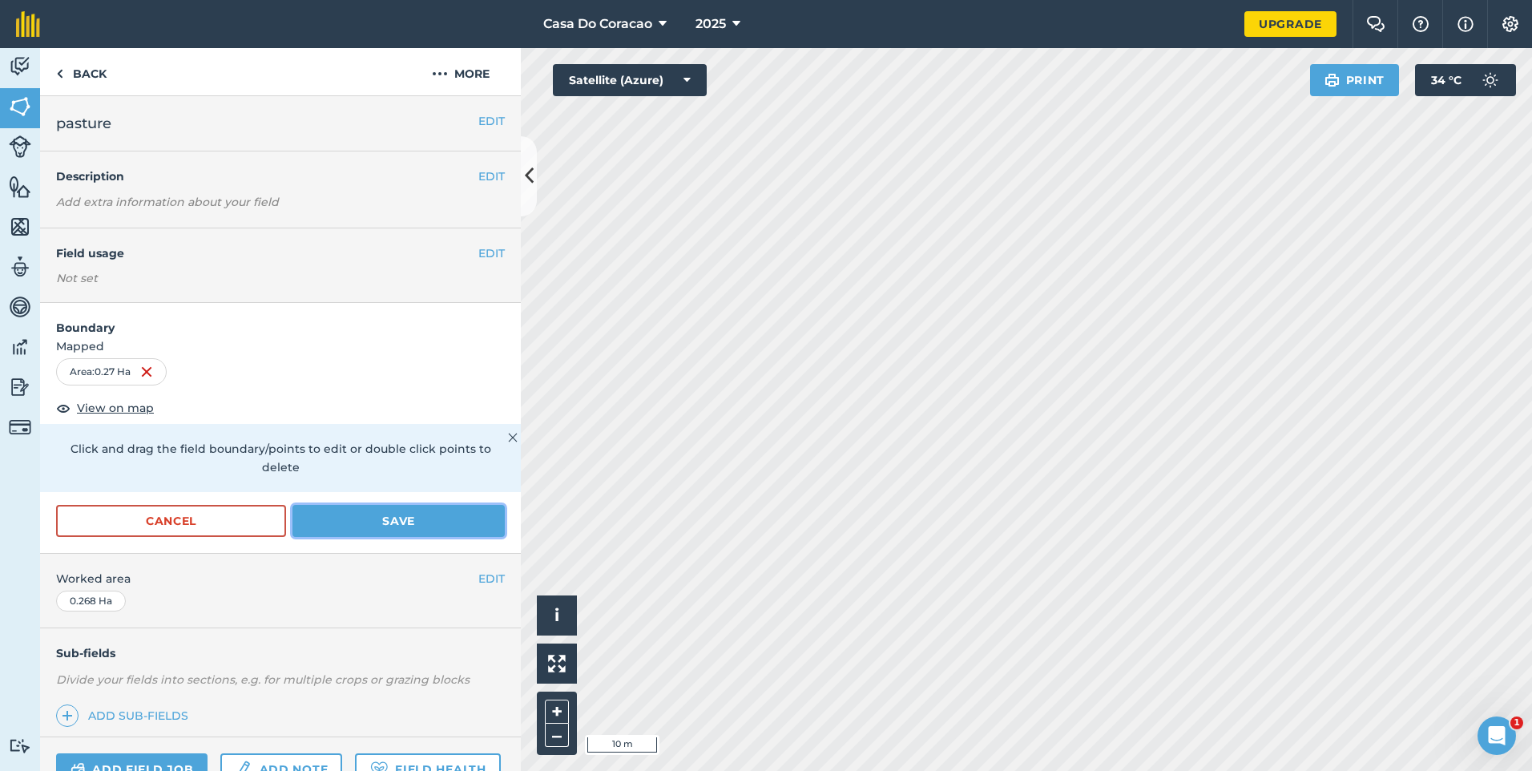
click at [418, 529] on button "Save" at bounding box center [399, 521] width 212 height 32
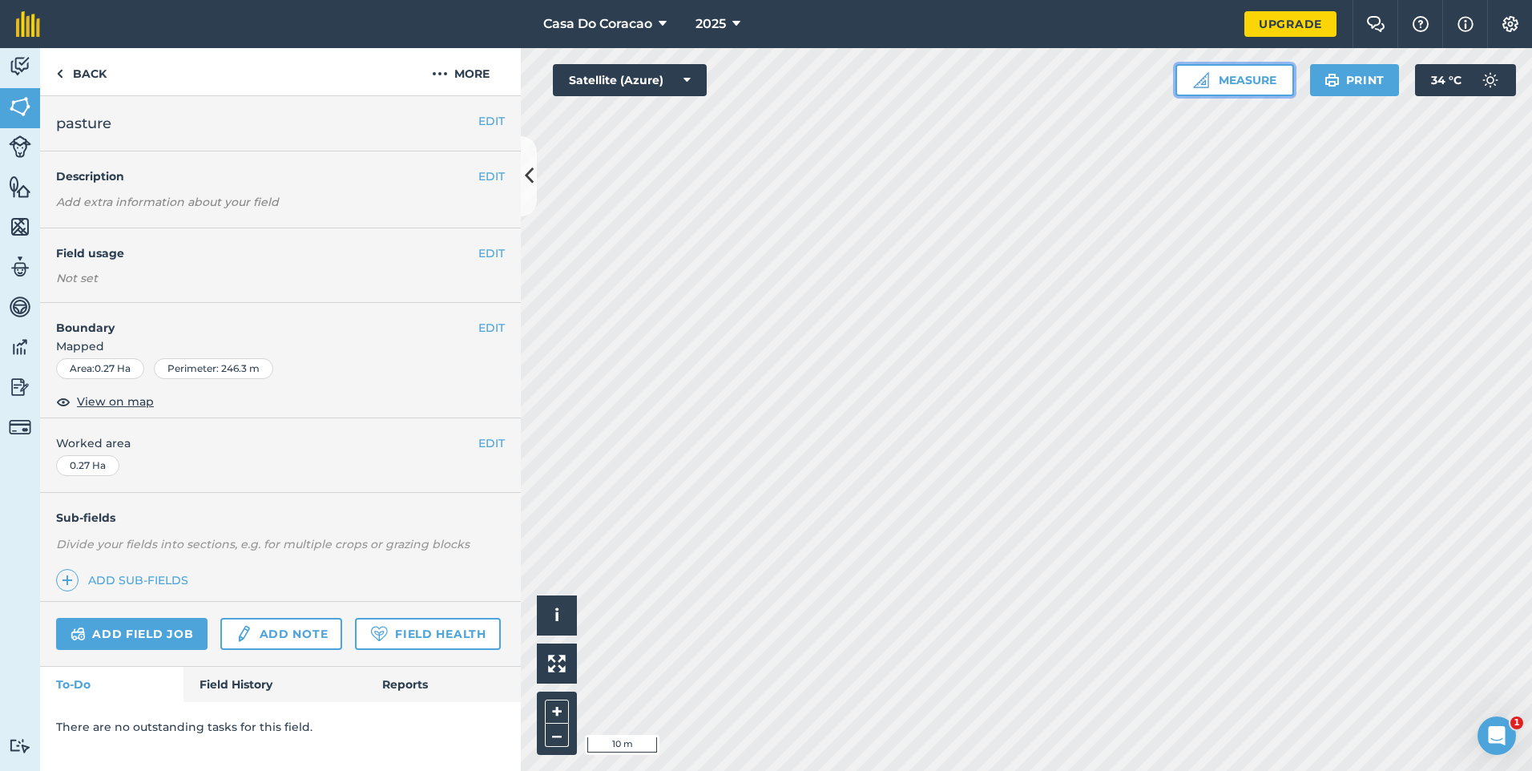
click at [1220, 91] on button "Measure" at bounding box center [1235, 80] width 119 height 32
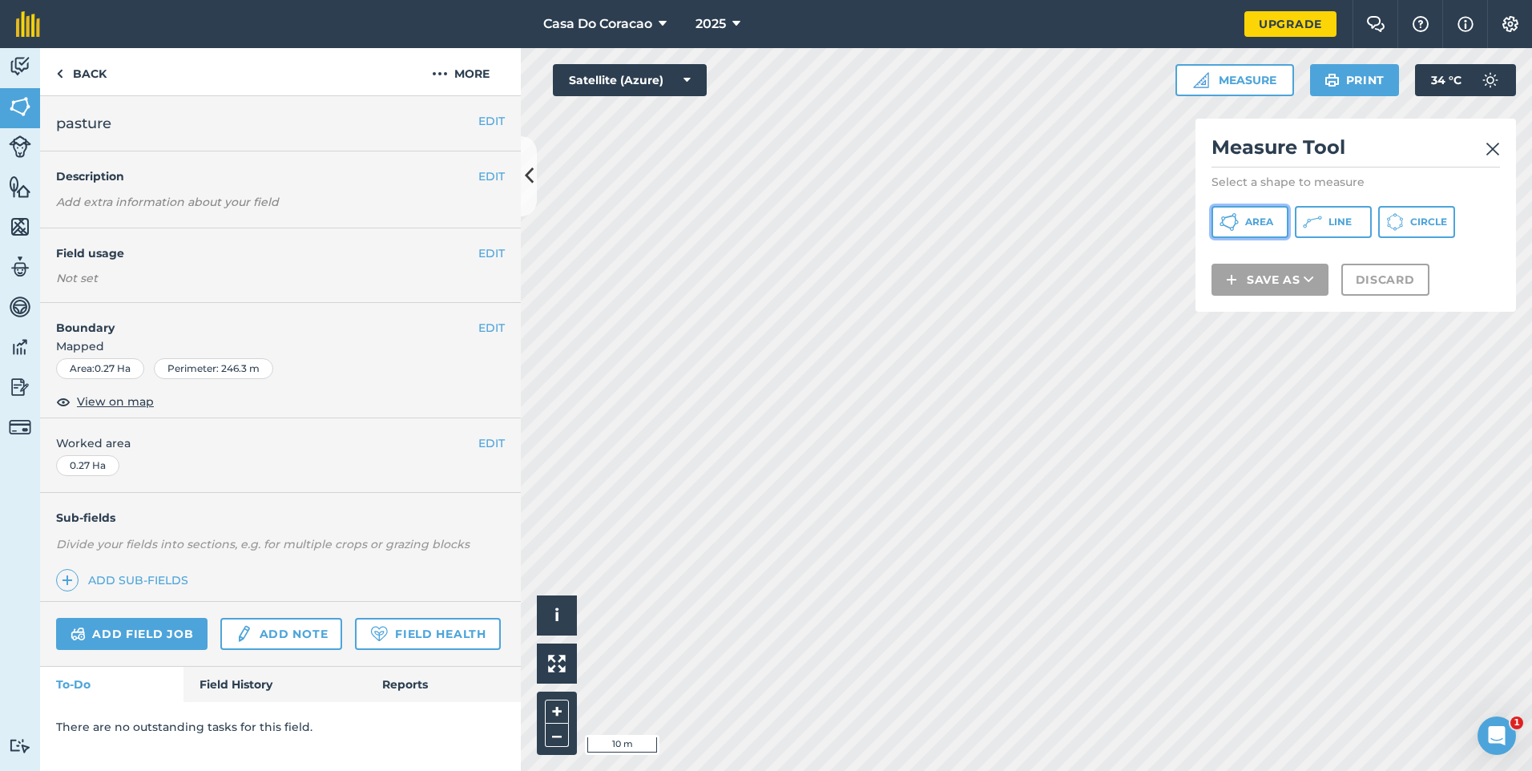
click at [1280, 224] on button "Area" at bounding box center [1250, 222] width 77 height 32
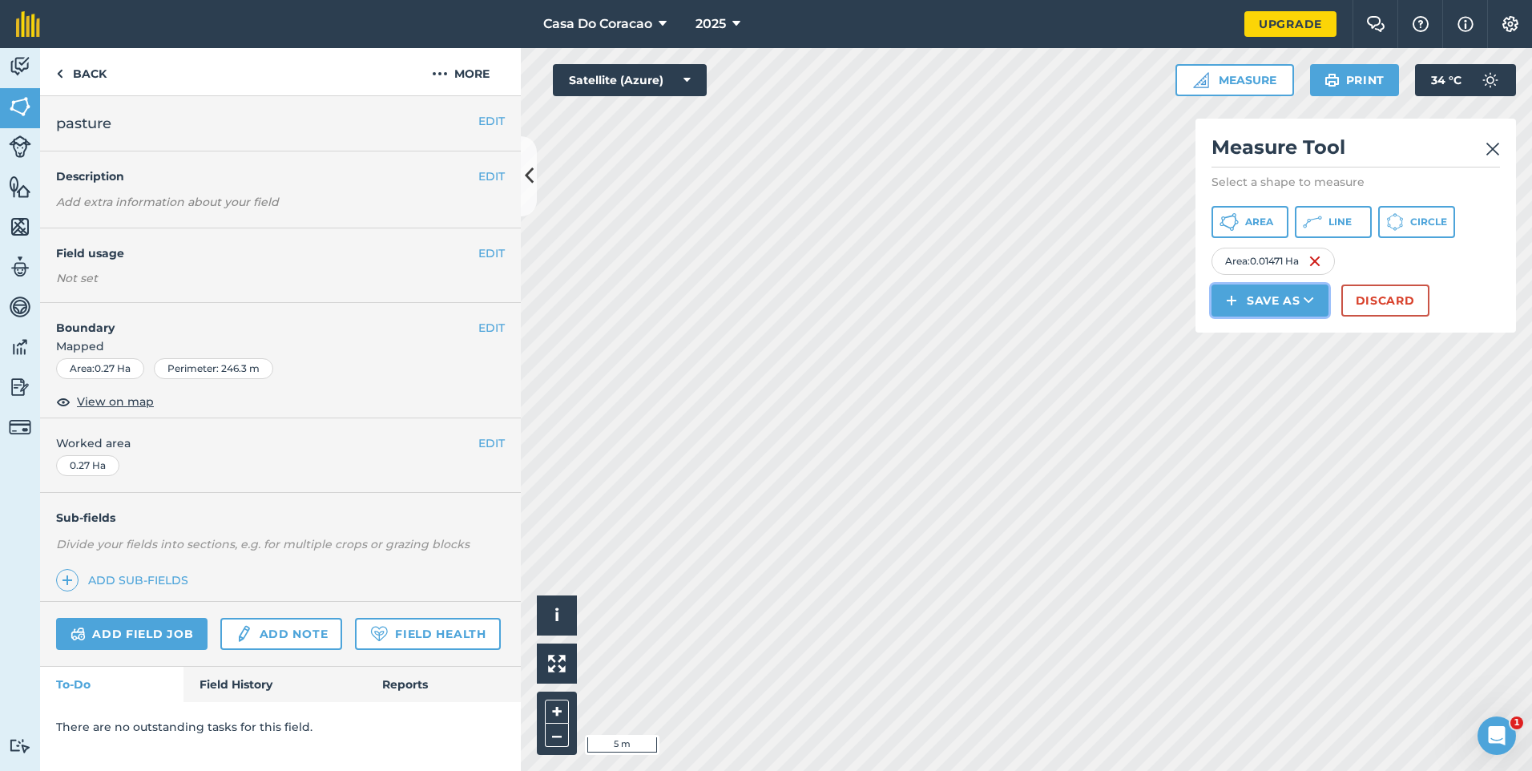
click at [1249, 317] on button "Save as" at bounding box center [1270, 301] width 117 height 32
click at [1290, 354] on link "Field" at bounding box center [1270, 336] width 112 height 35
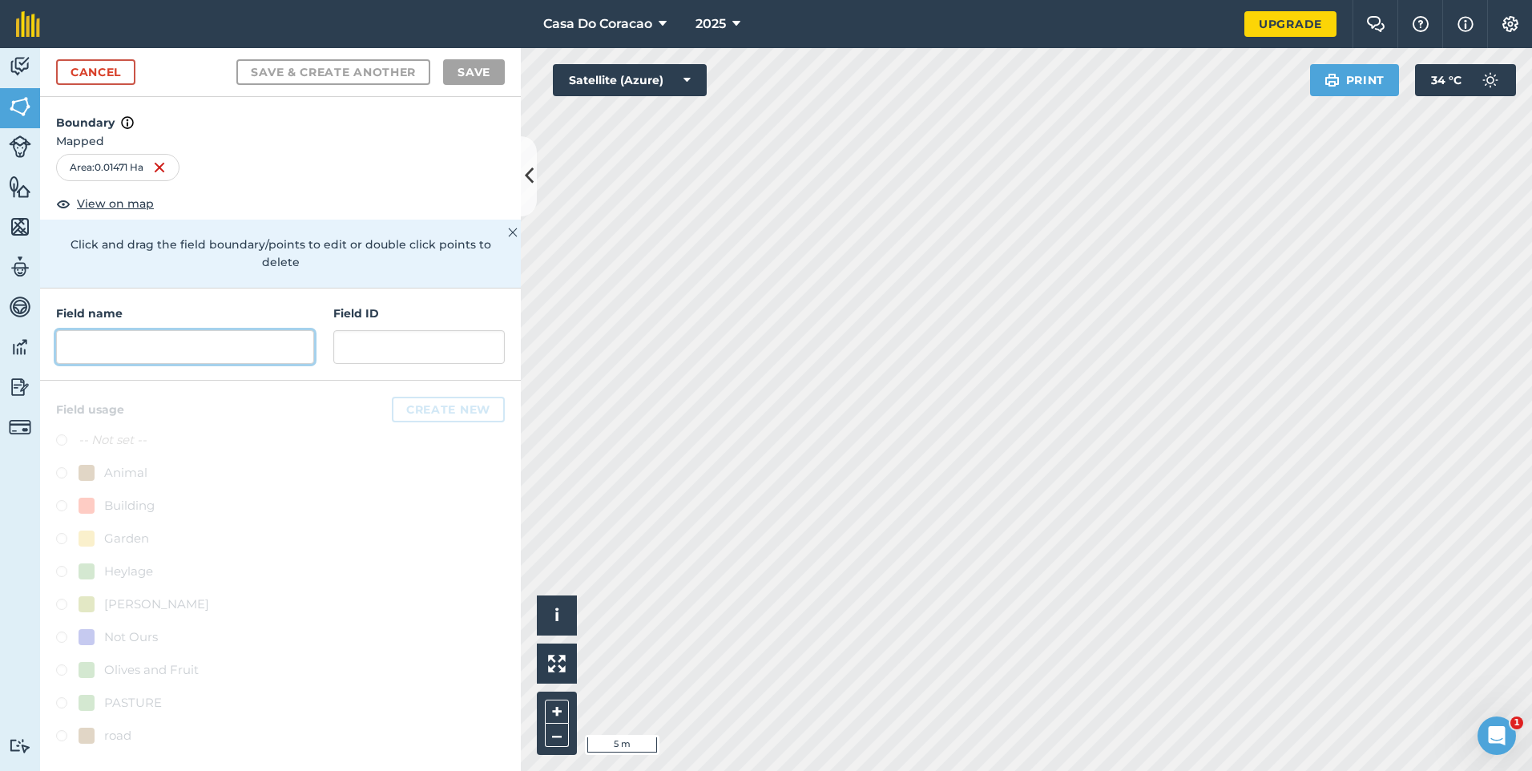
click at [171, 330] on input "text" at bounding box center [185, 347] width 258 height 34
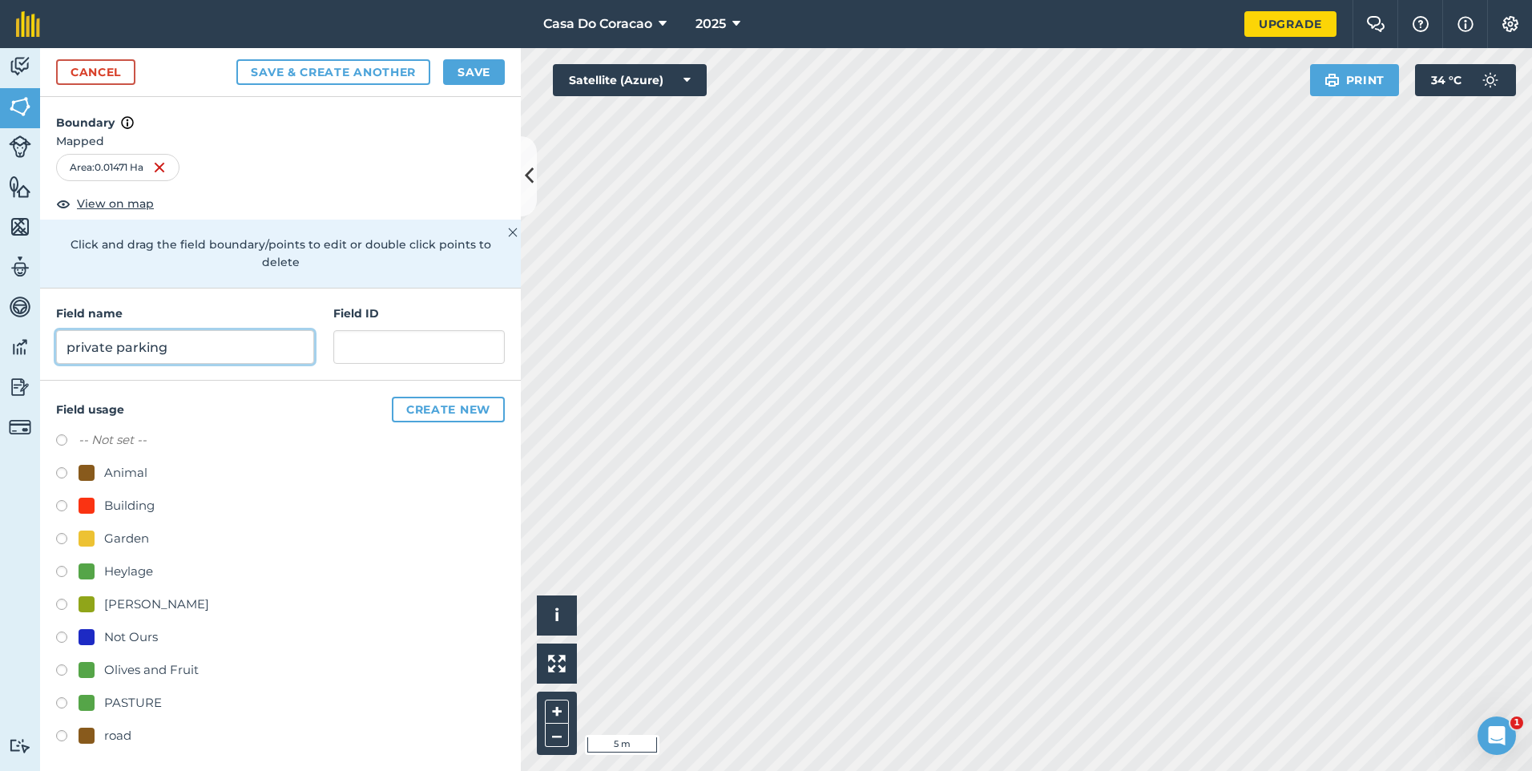
type input "private parking"
click at [488, 69] on button "Save" at bounding box center [474, 72] width 62 height 26
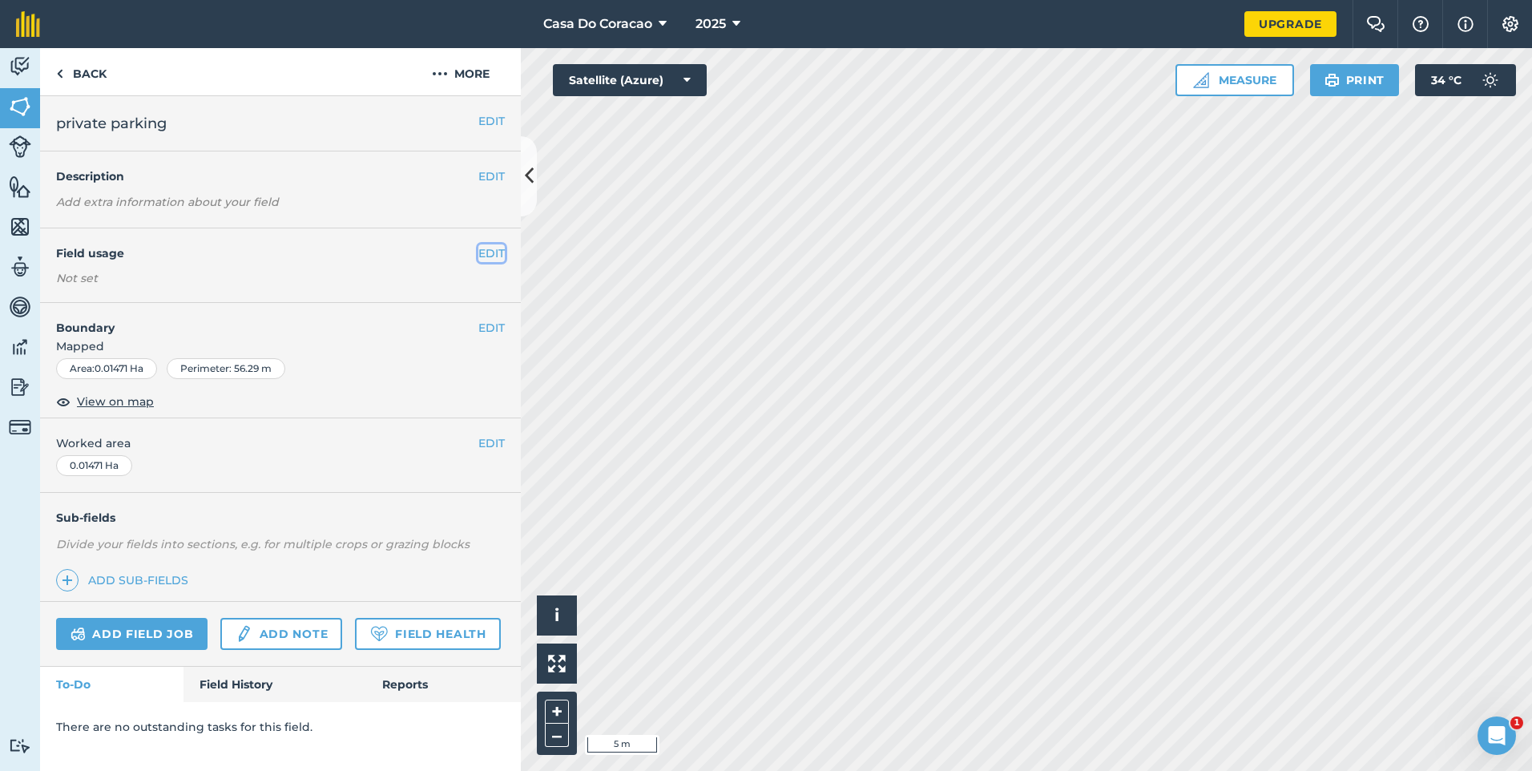
click at [492, 261] on button "EDIT" at bounding box center [491, 253] width 26 height 18
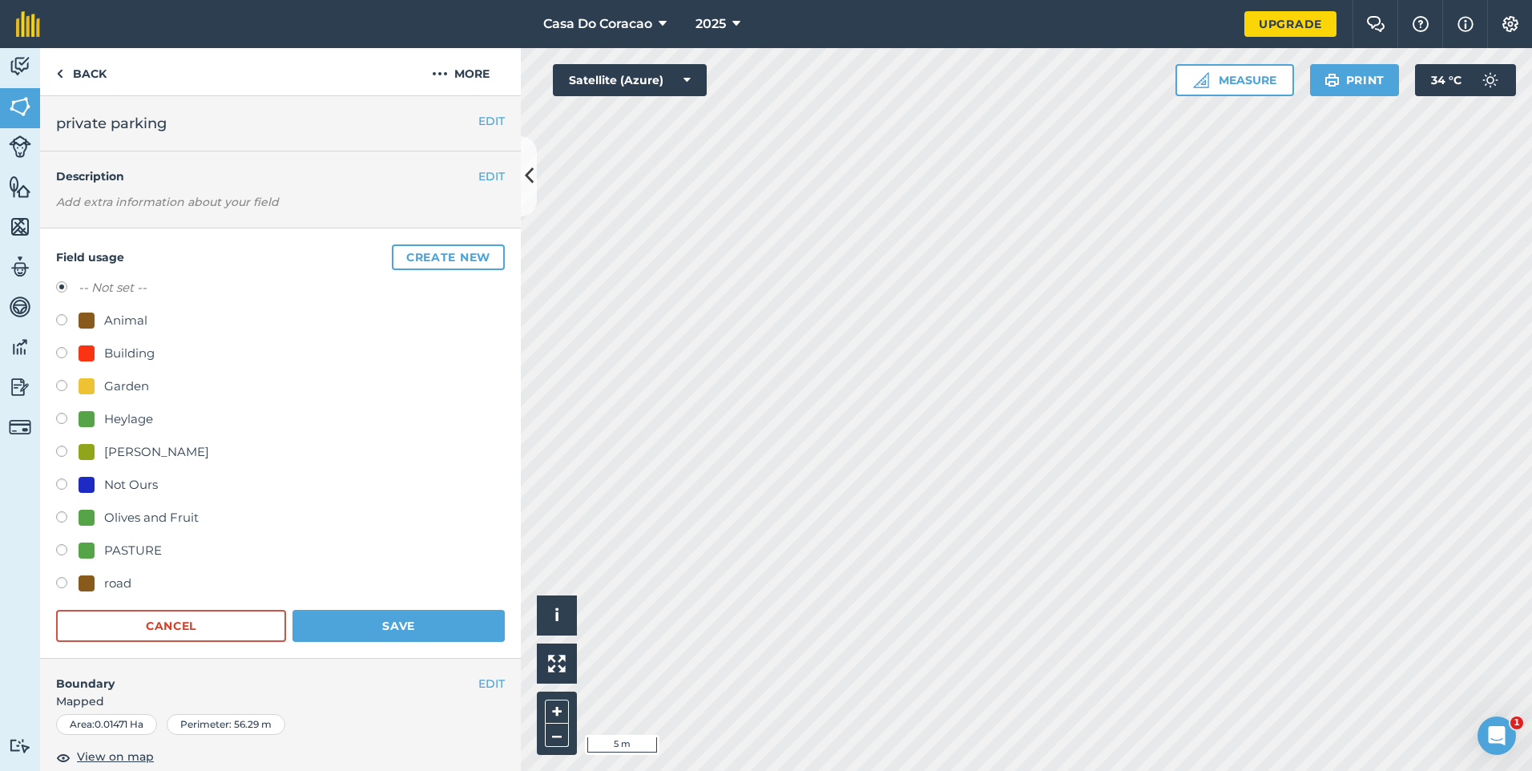
click at [60, 350] on label at bounding box center [67, 355] width 22 height 16
radio input "true"
radio input "false"
click at [310, 620] on button "Save" at bounding box center [399, 626] width 212 height 32
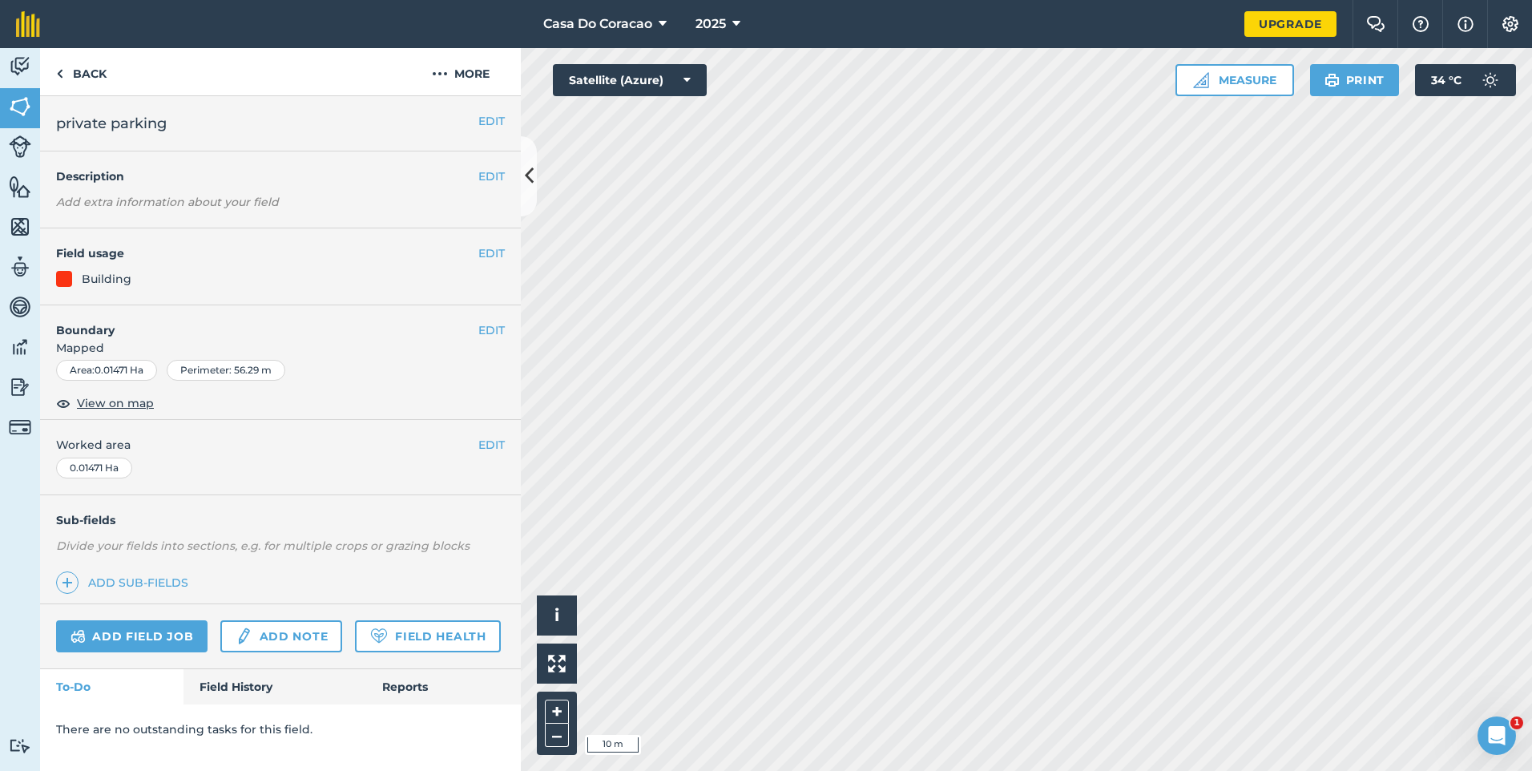
click at [507, 252] on div "EDIT Field usage Building" at bounding box center [280, 266] width 481 height 77
click at [499, 251] on button "EDIT" at bounding box center [491, 253] width 26 height 18
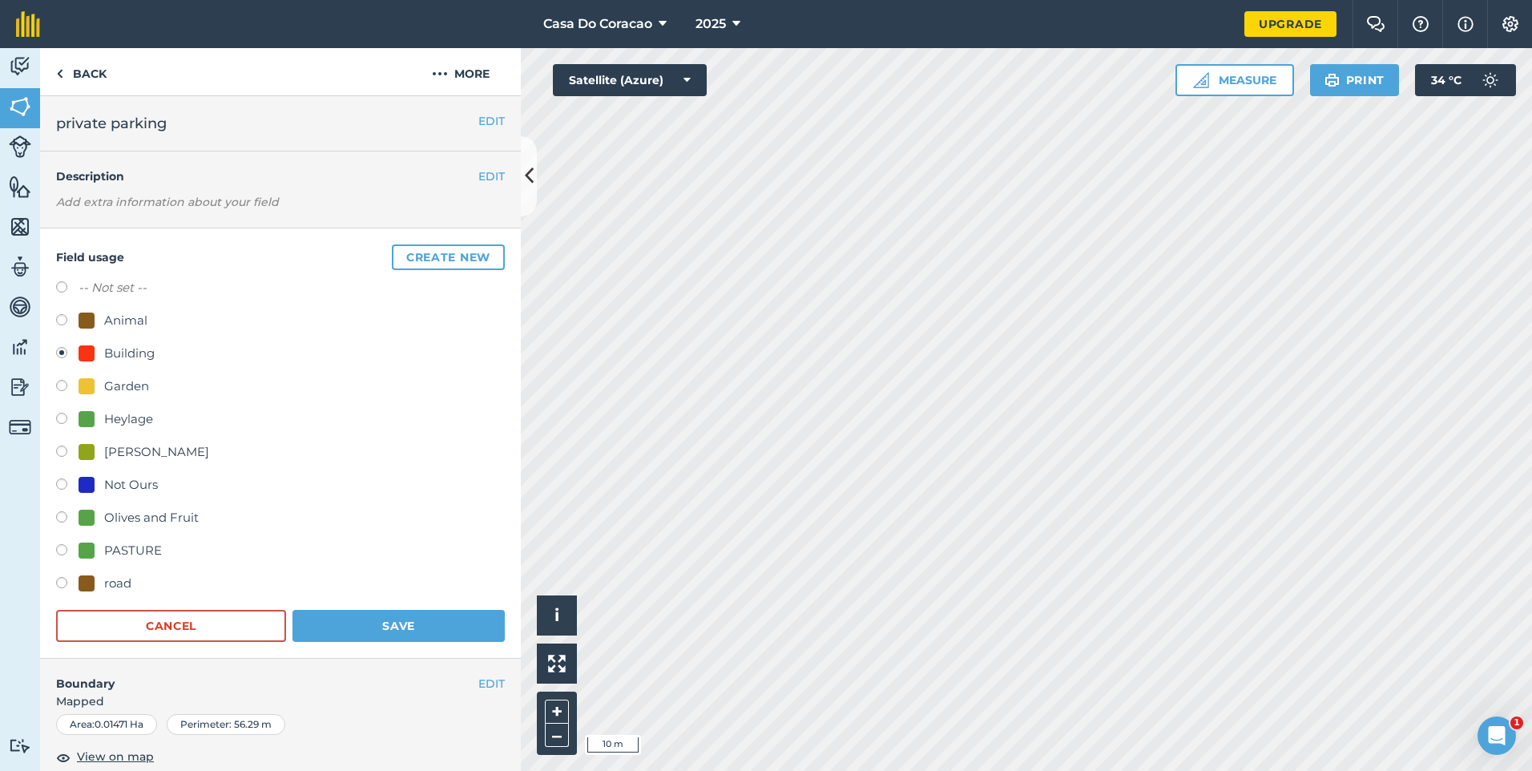
click at [111, 583] on div "road" at bounding box center [117, 583] width 27 height 19
radio input "true"
radio input "false"
click at [398, 632] on button "Save" at bounding box center [399, 626] width 212 height 32
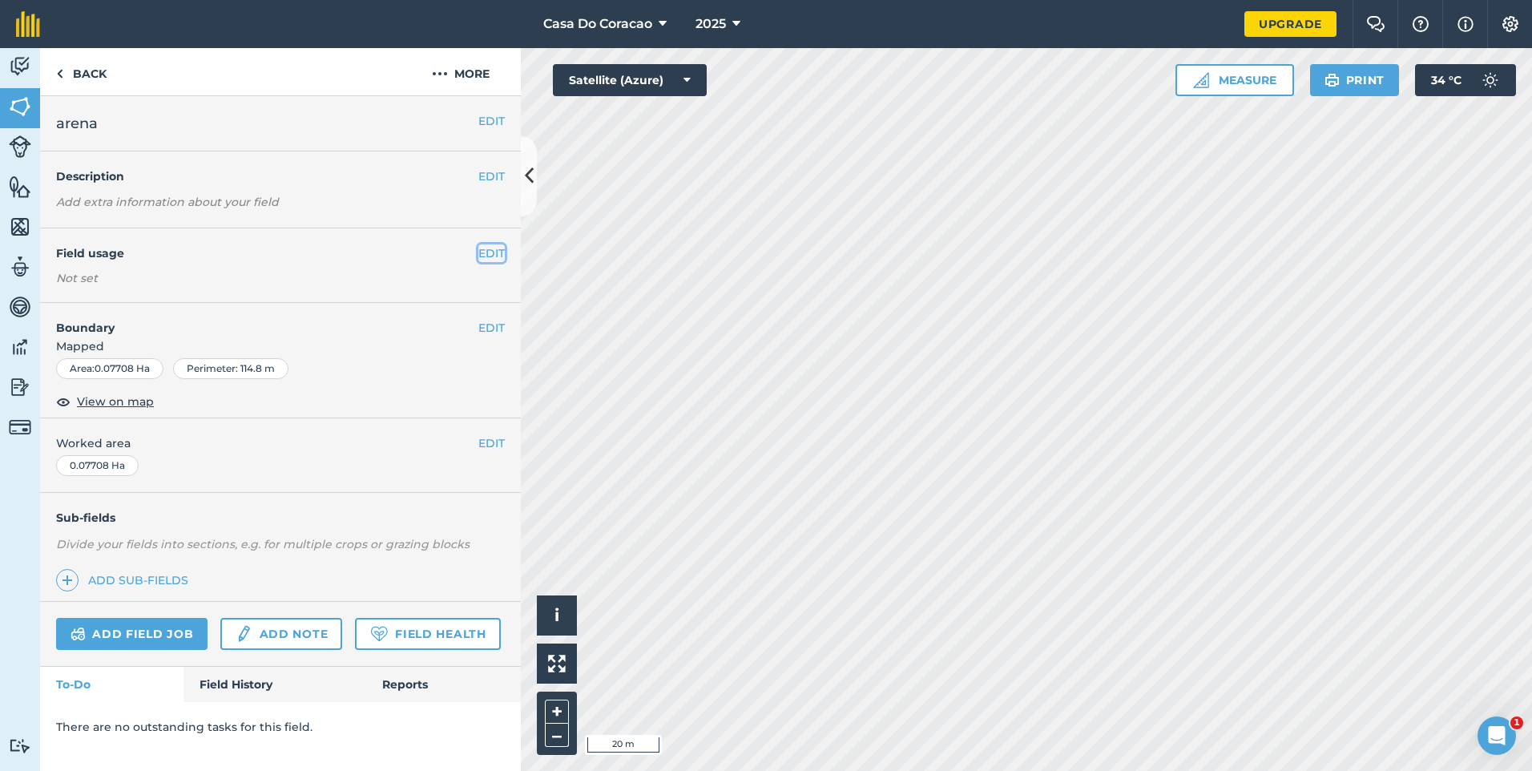
click at [491, 252] on button "EDIT" at bounding box center [491, 253] width 26 height 18
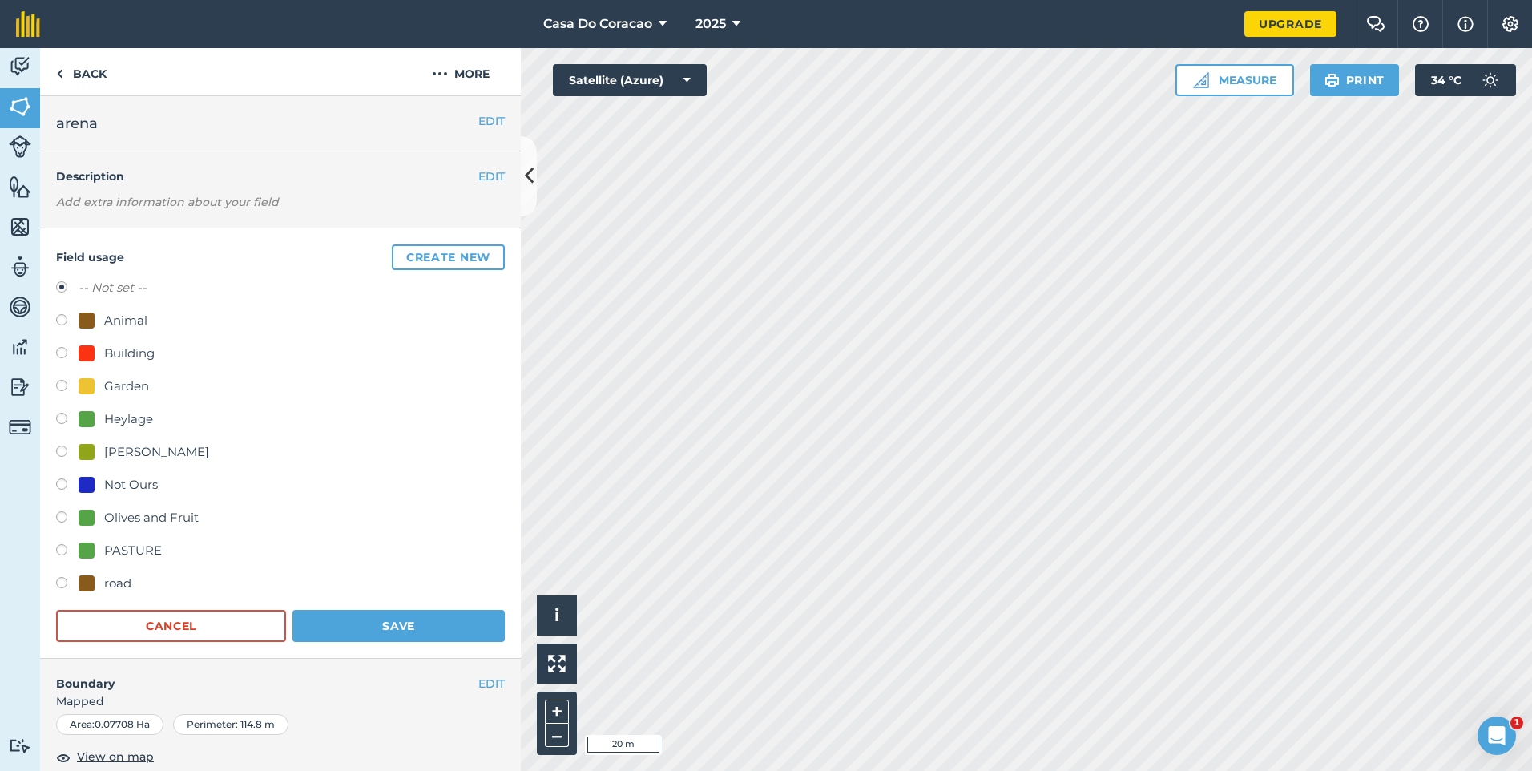
click at [111, 386] on div "Garden" at bounding box center [126, 386] width 45 height 19
radio input "true"
radio input "false"
click at [366, 625] on button "Save" at bounding box center [399, 626] width 212 height 32
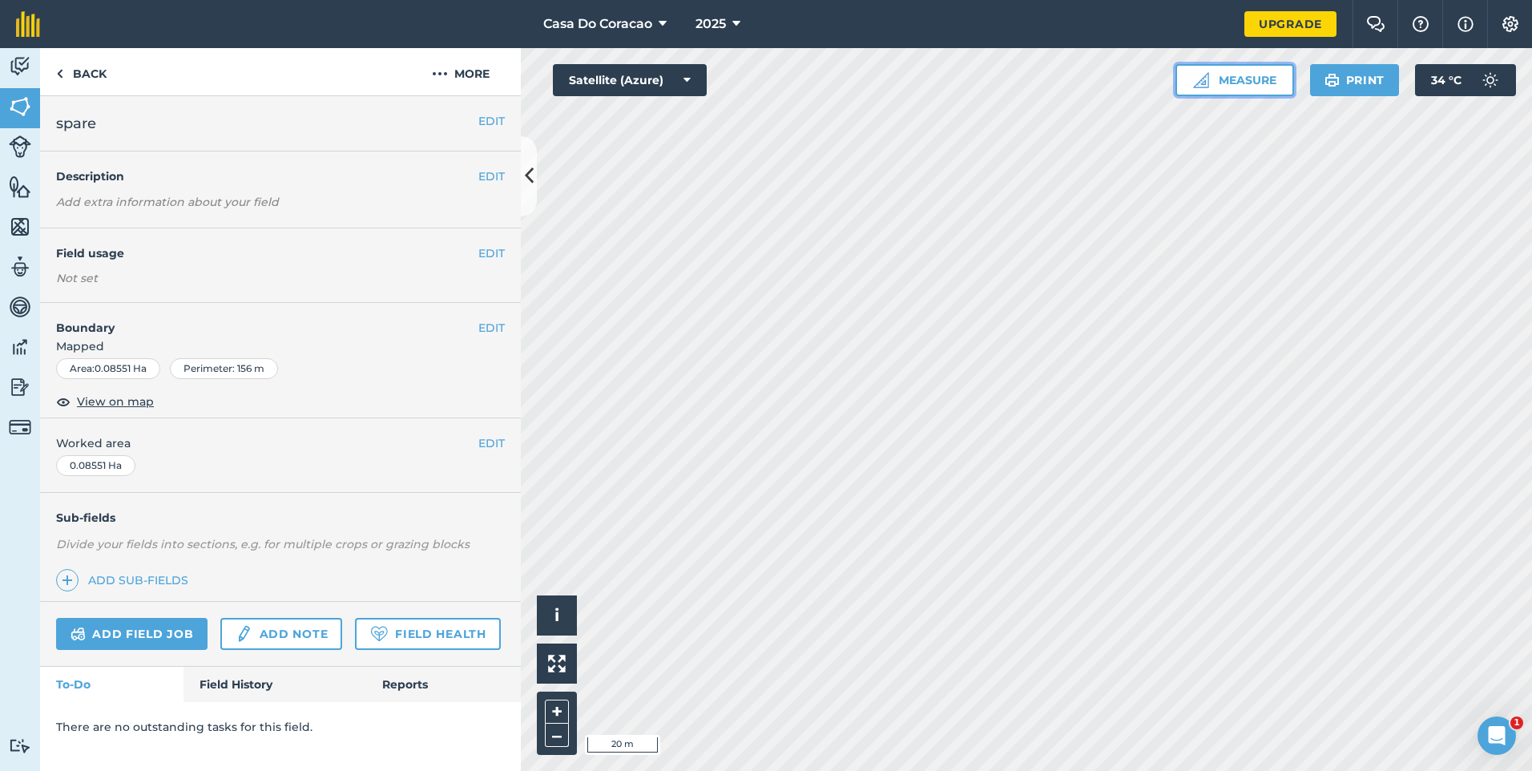
click at [1267, 79] on button "Measure" at bounding box center [1235, 80] width 119 height 32
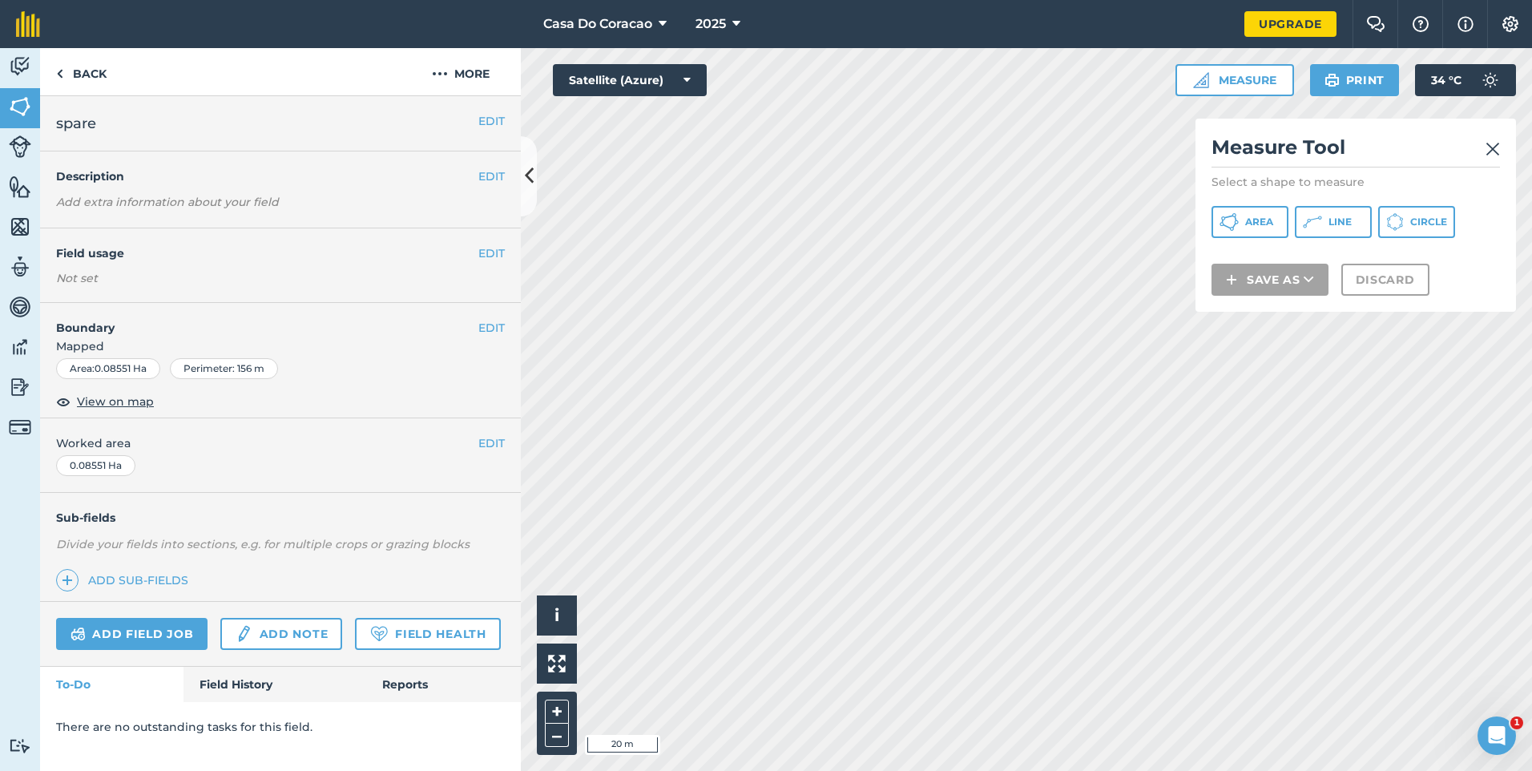
click at [1491, 146] on img at bounding box center [1493, 148] width 14 height 19
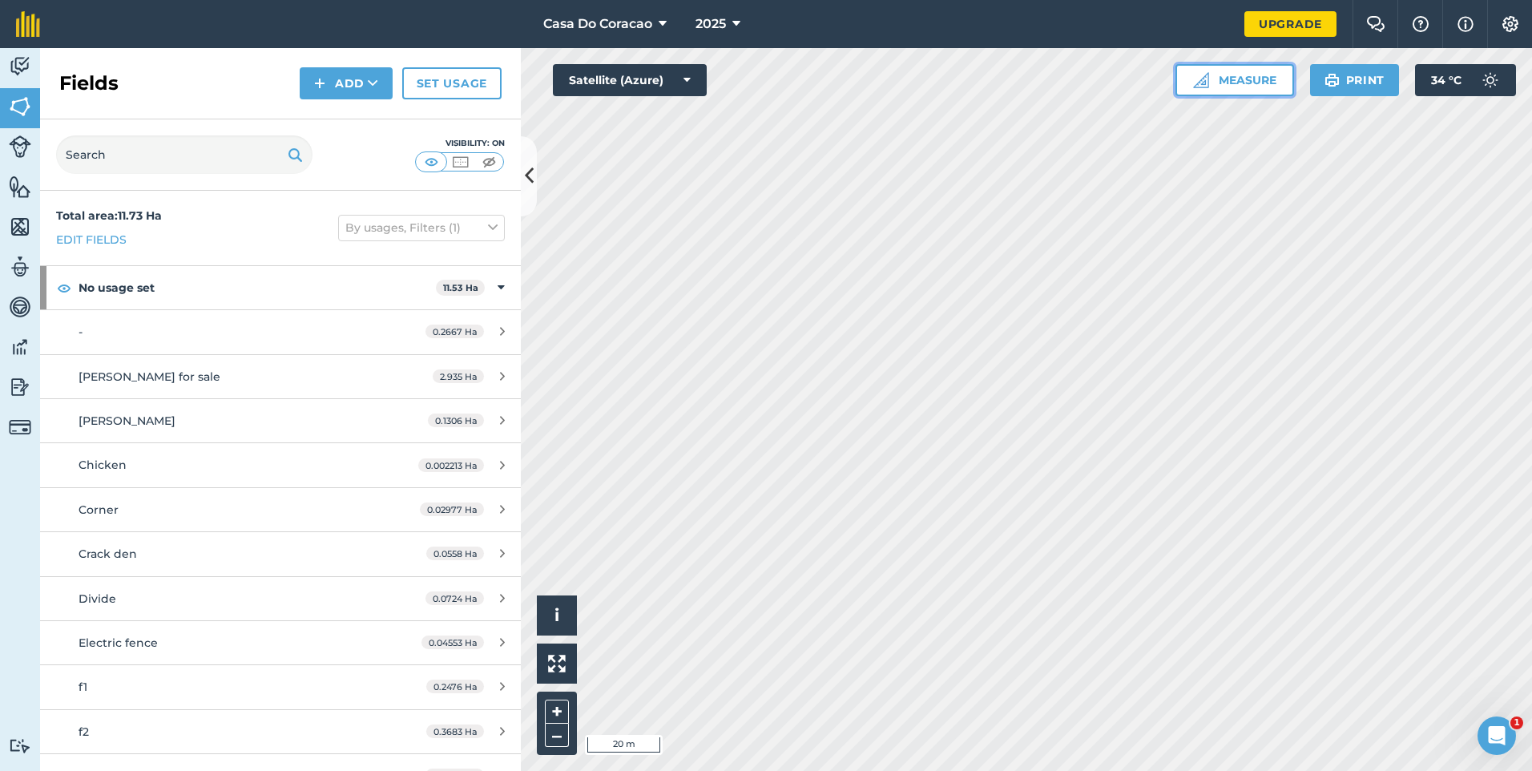
click at [1239, 90] on button "Measure" at bounding box center [1235, 80] width 119 height 32
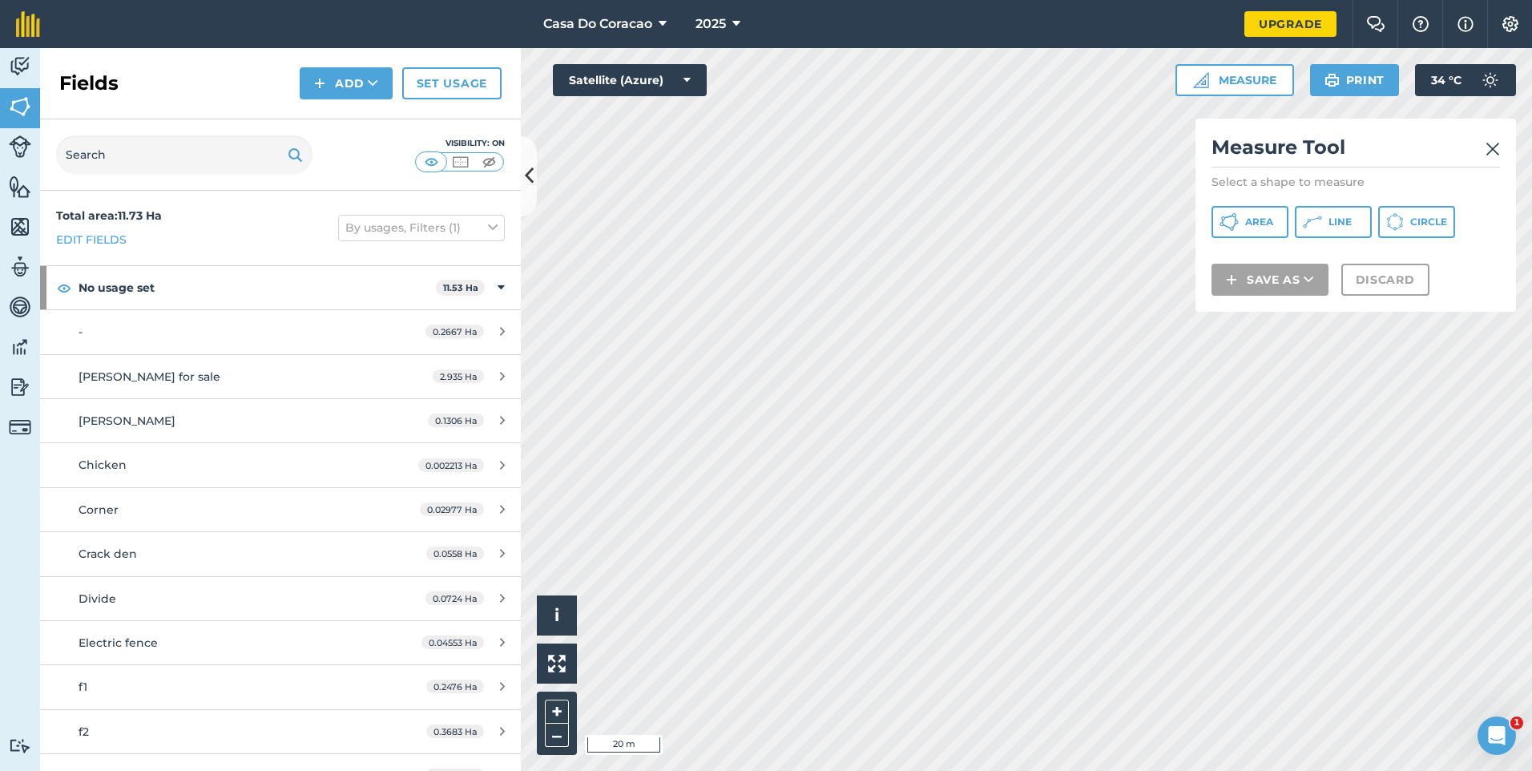
click at [1500, 151] on img at bounding box center [1493, 148] width 14 height 19
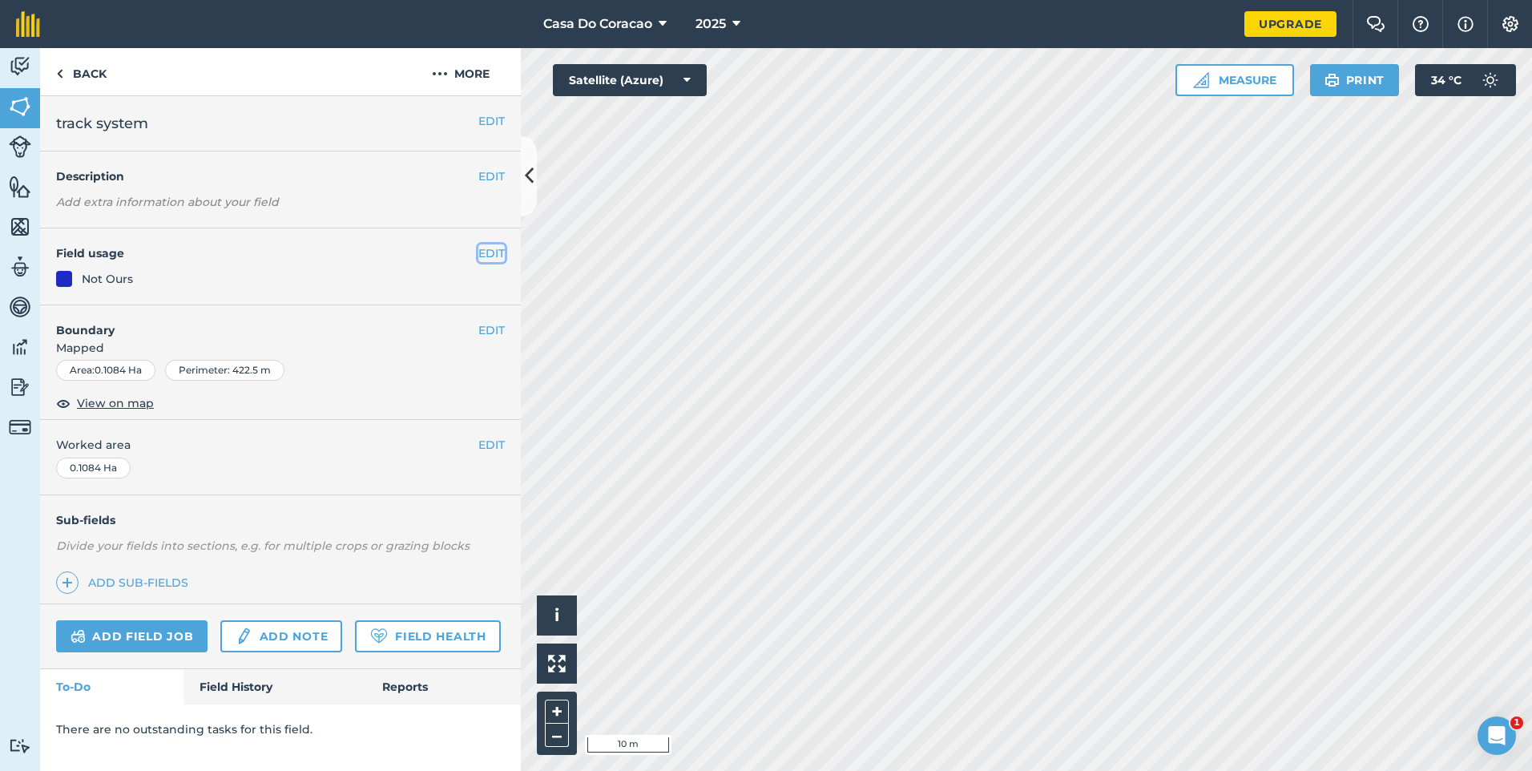
click at [499, 256] on button "EDIT" at bounding box center [491, 253] width 26 height 18
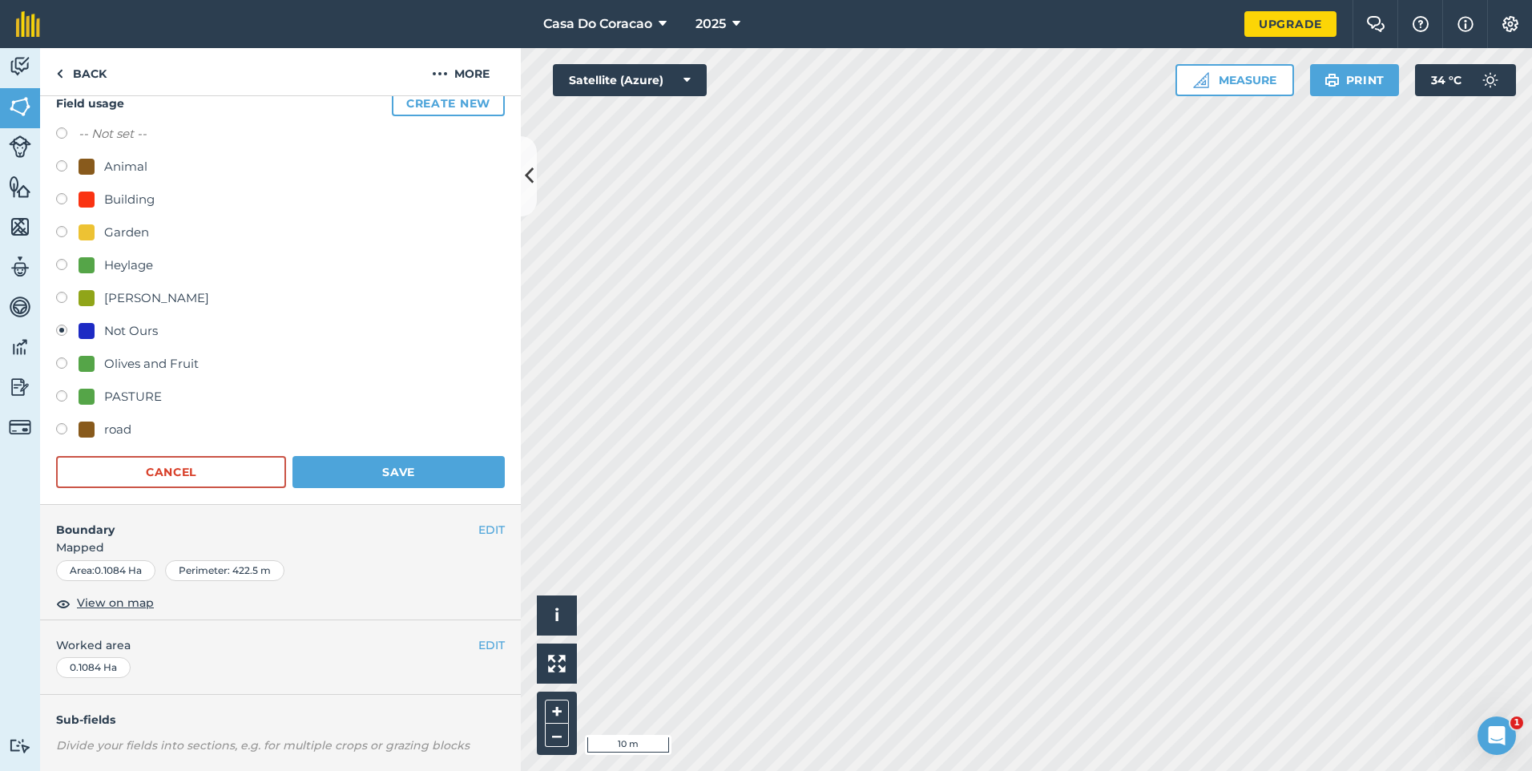
scroll to position [160, 0]
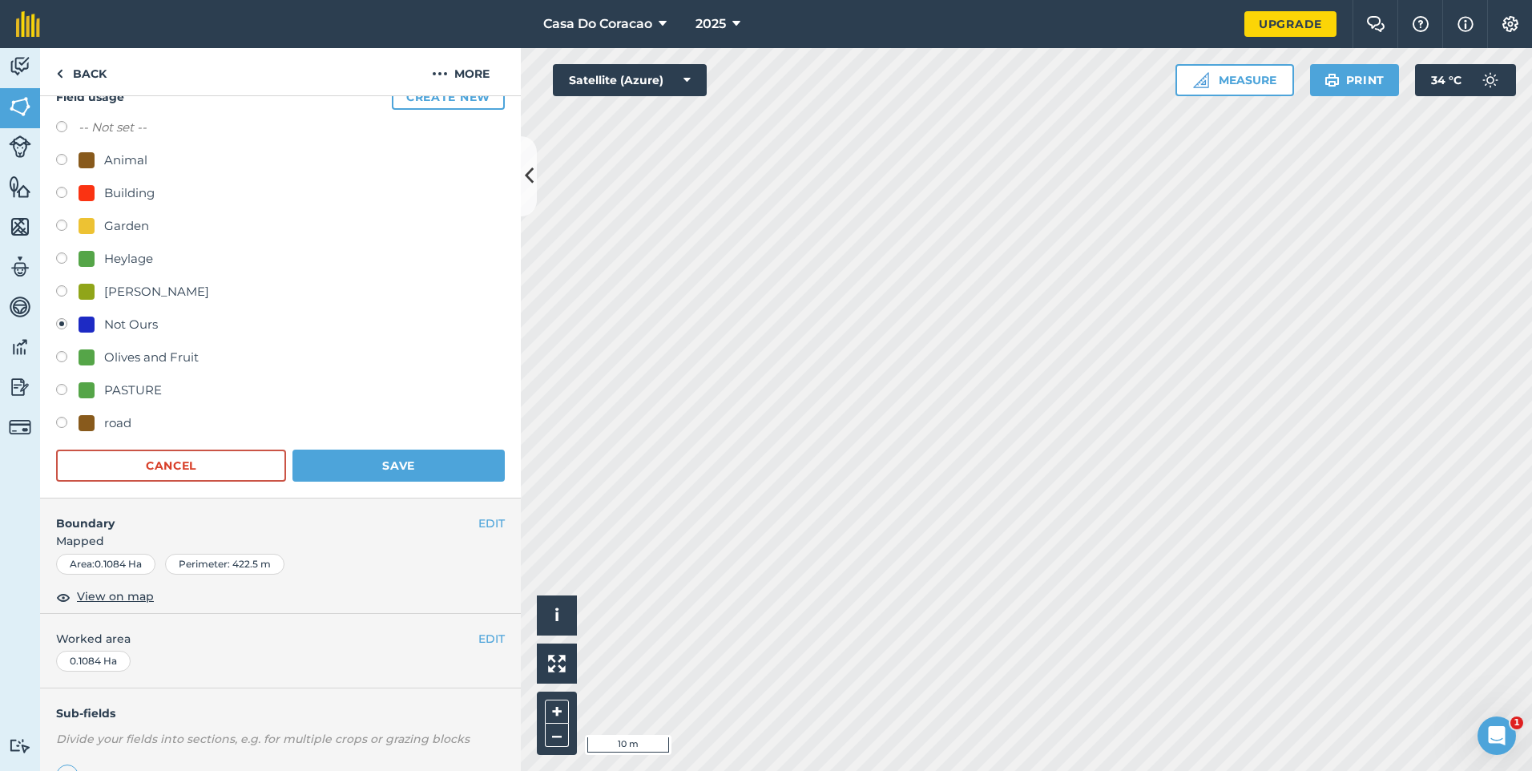
click at [482, 513] on div "EDIT Boundary Mapped Area : 0.1084 Ha Perimeter : 422.5 m View on map" at bounding box center [280, 556] width 481 height 115
click at [479, 526] on button "EDIT" at bounding box center [491, 524] width 26 height 18
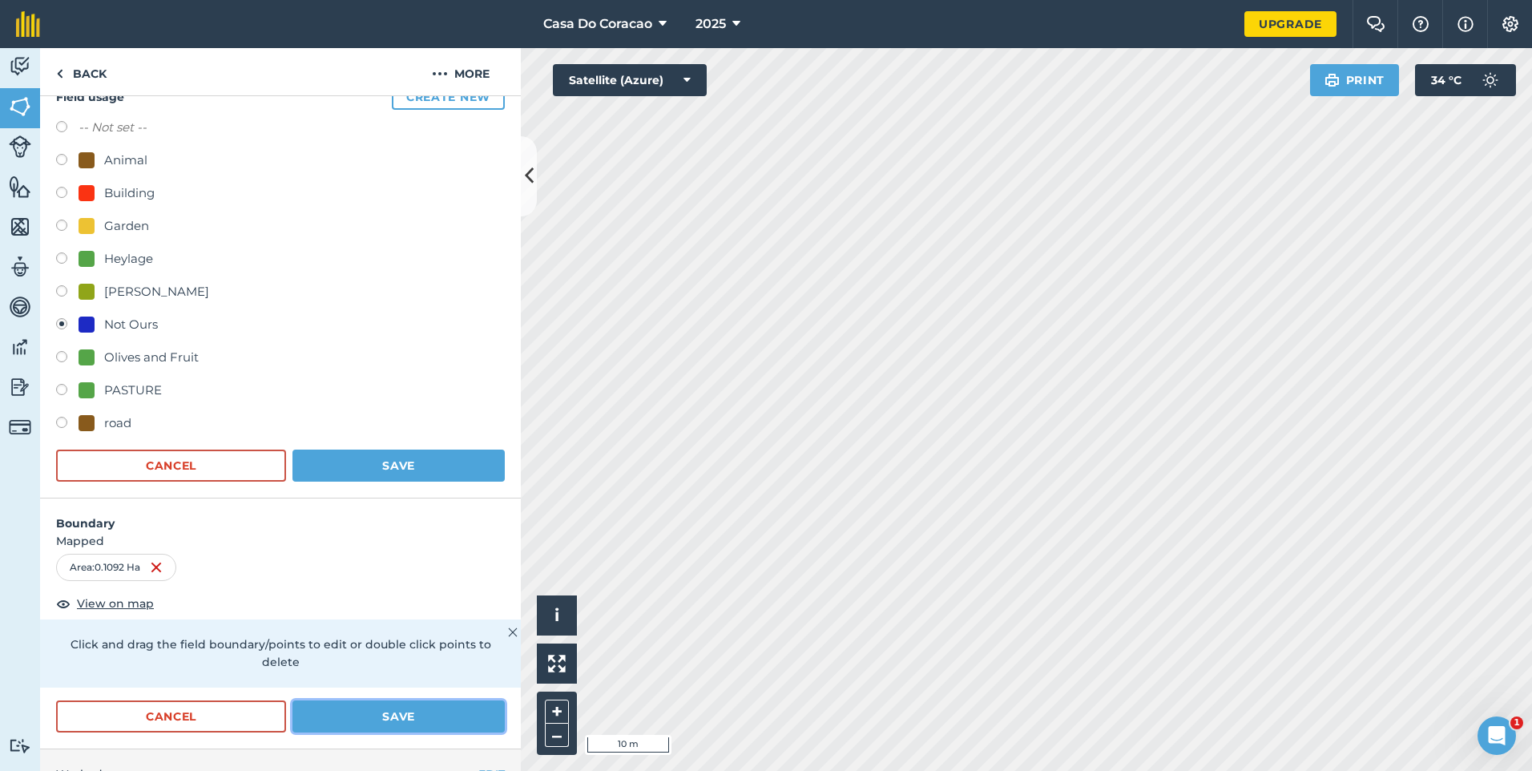
click at [370, 717] on button "Save" at bounding box center [399, 716] width 212 height 32
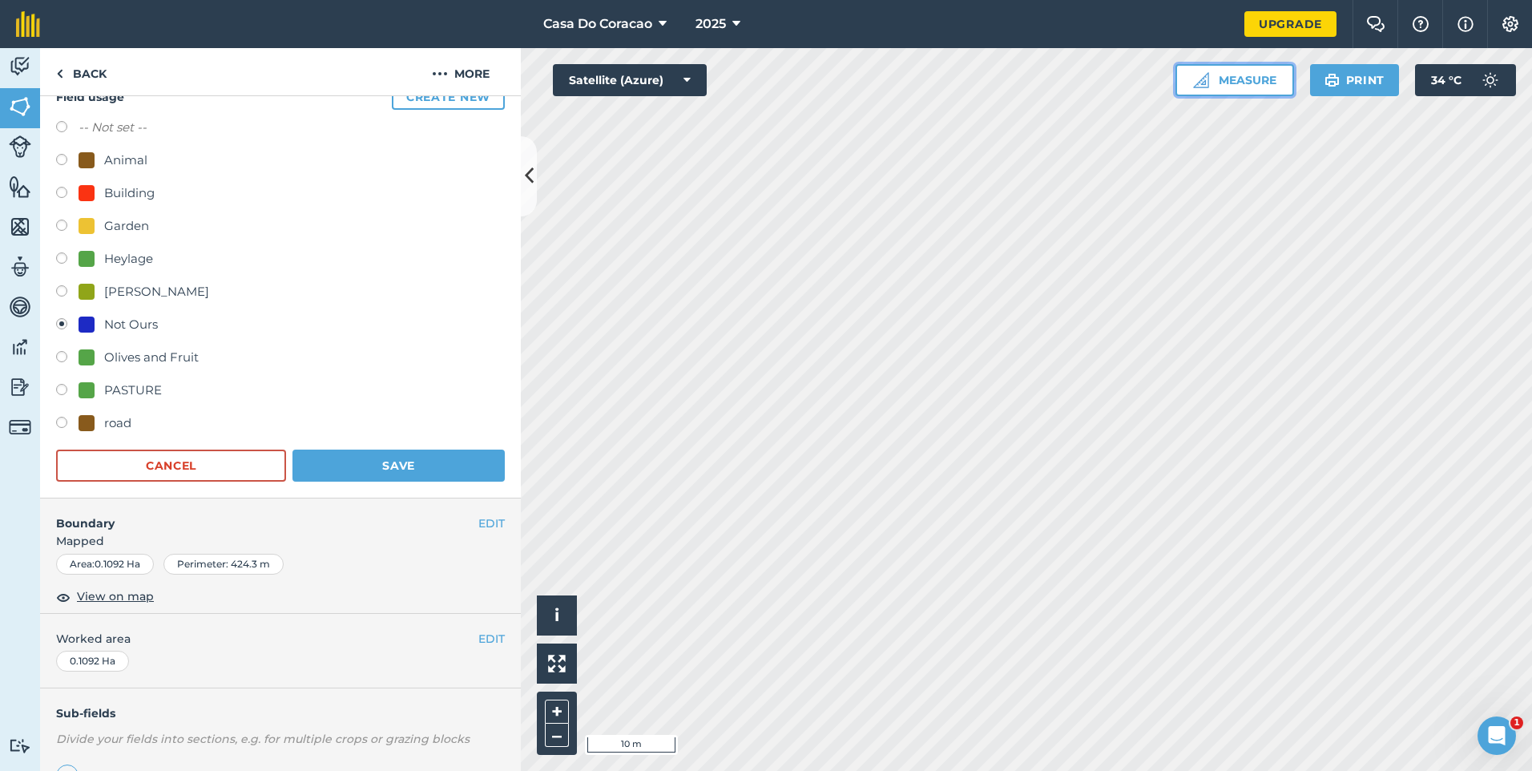
click at [1266, 81] on button "Measure" at bounding box center [1235, 80] width 119 height 32
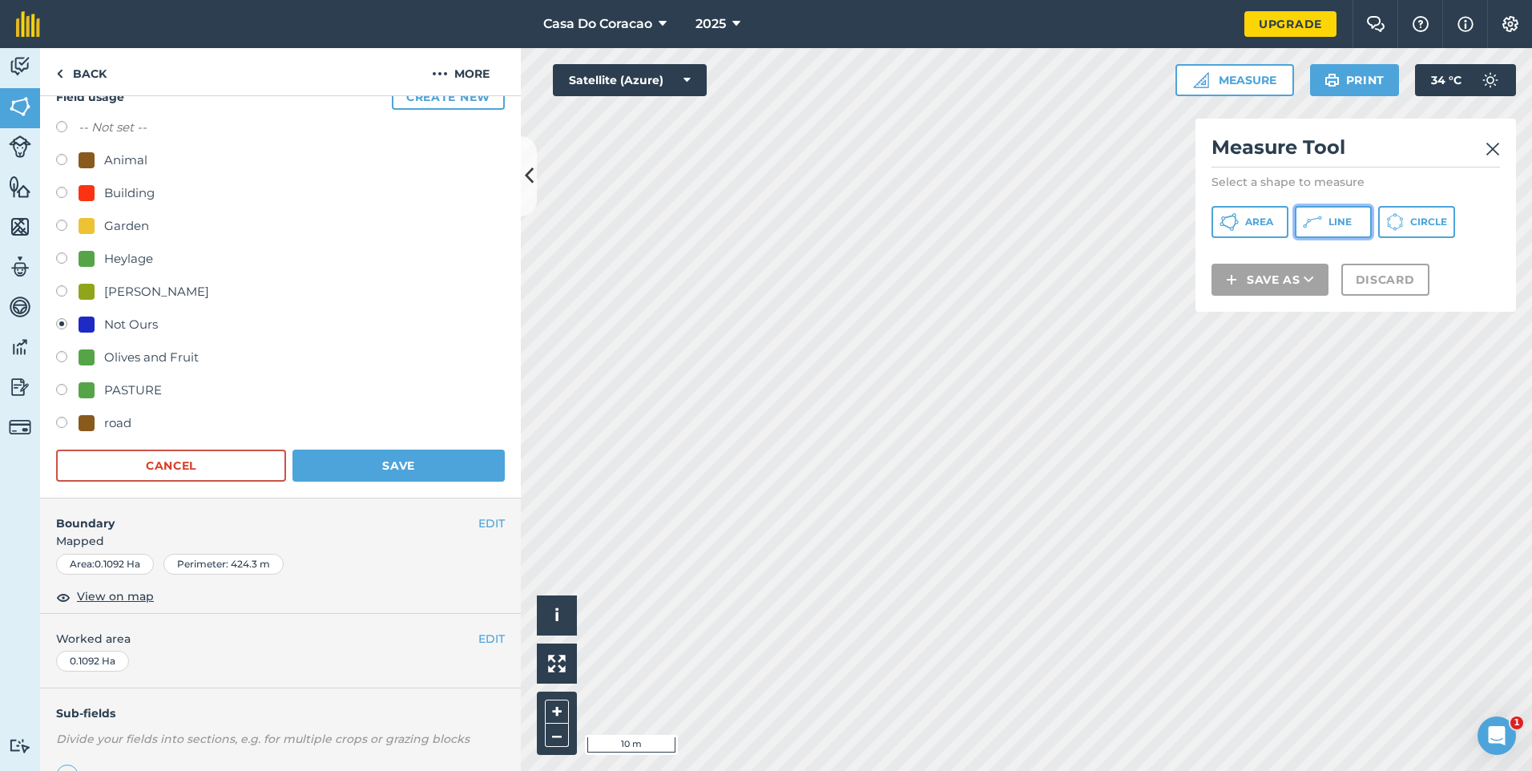
click at [1338, 213] on button "Line" at bounding box center [1333, 222] width 77 height 32
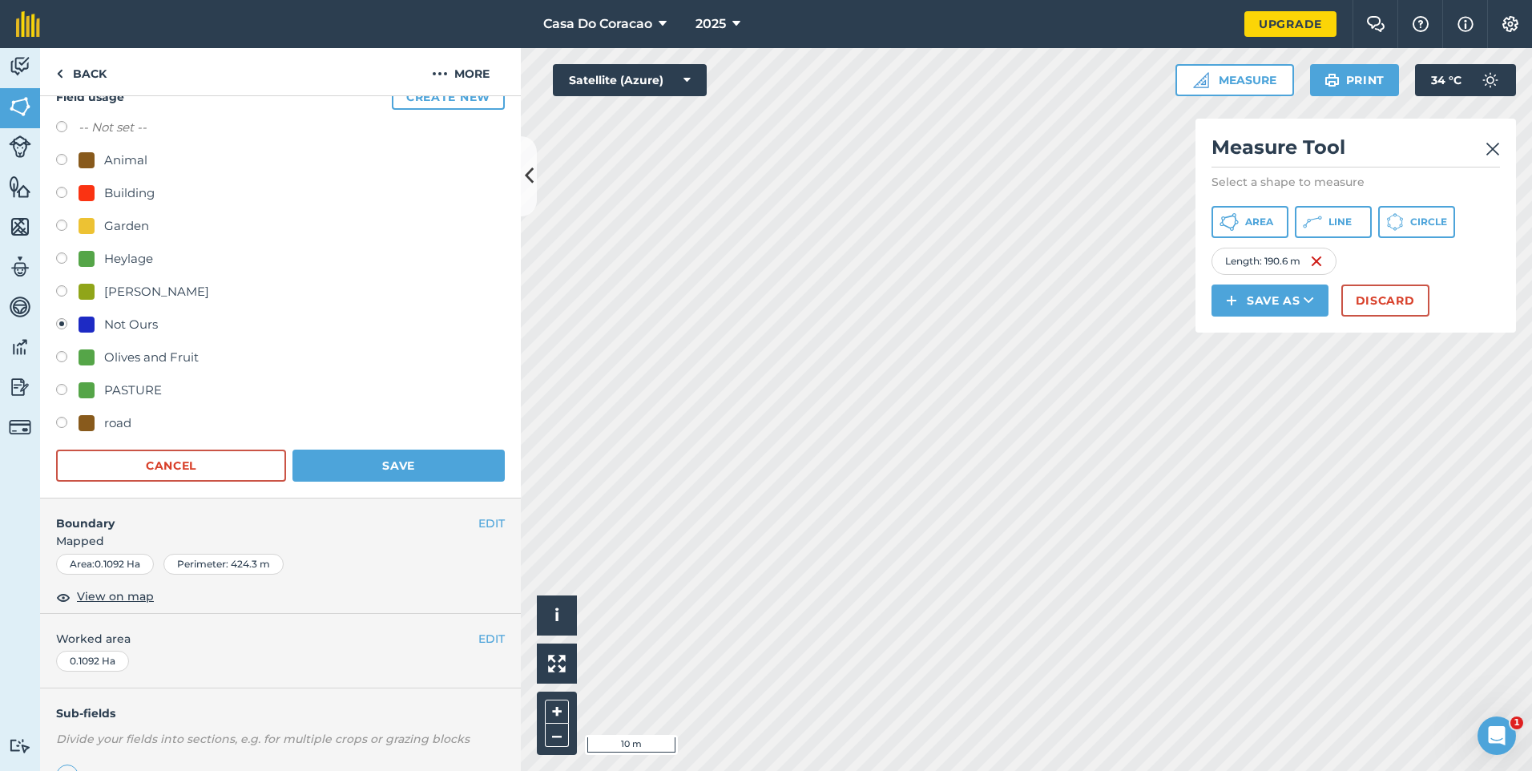
click at [1325, 275] on div "Length : 190.6 m" at bounding box center [1274, 261] width 125 height 27
click at [1319, 271] on img at bounding box center [1316, 261] width 13 height 19
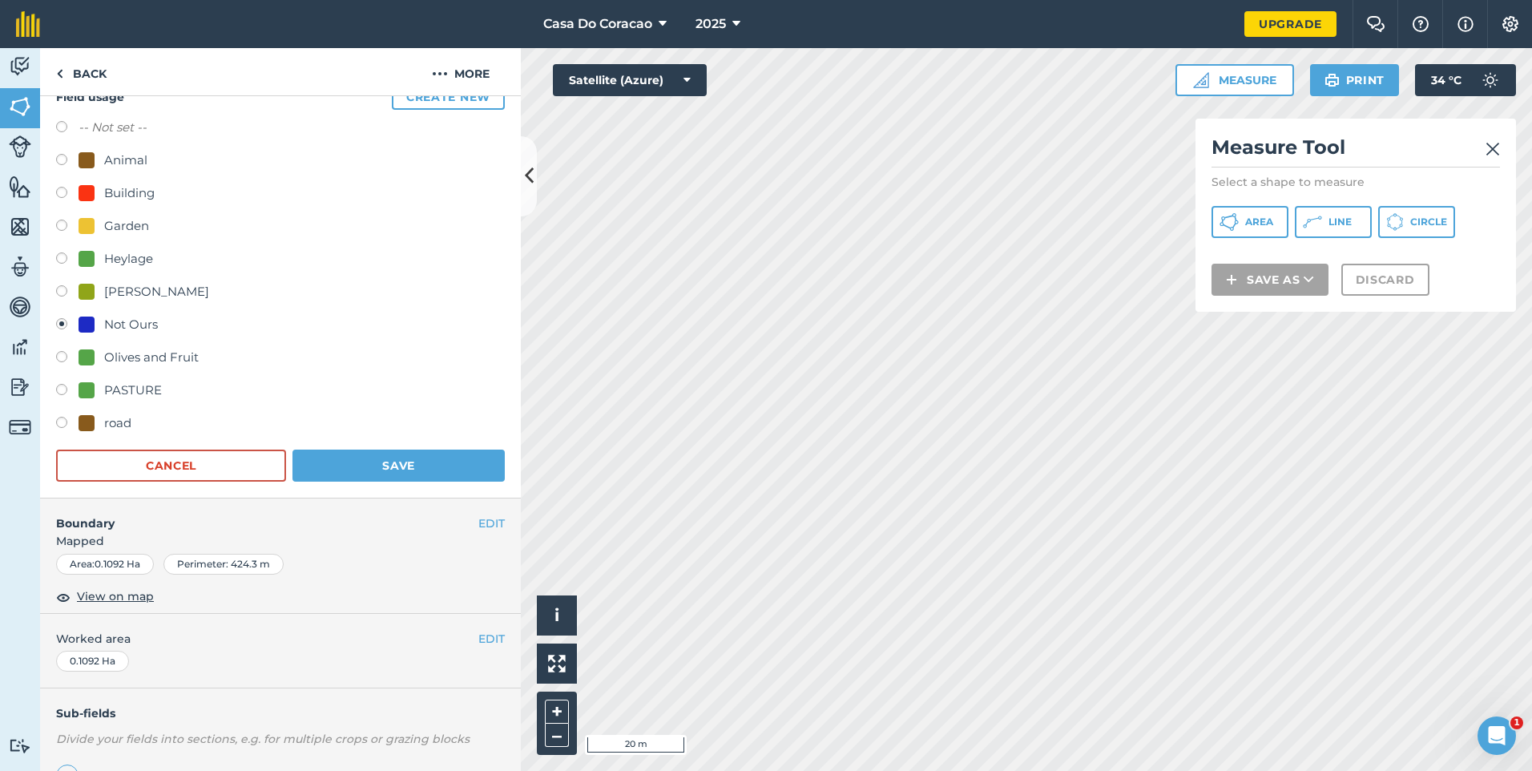
click at [1487, 151] on img at bounding box center [1493, 148] width 14 height 19
